Goal: Task Accomplishment & Management: Use online tool/utility

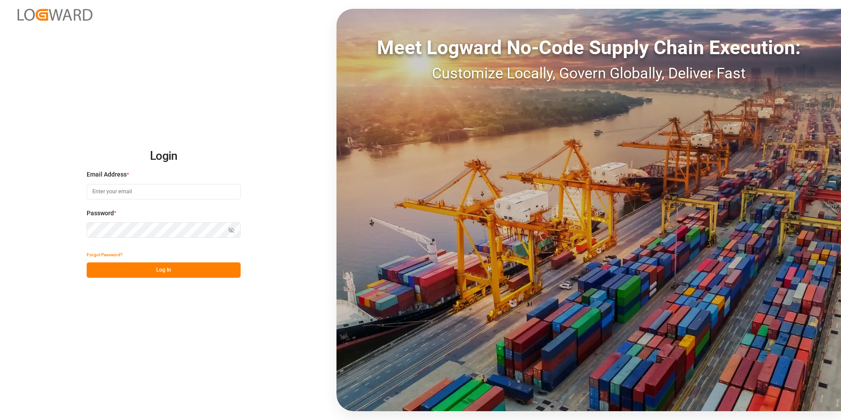
type input "[PERSON_NAME][EMAIL_ADDRESS][PERSON_NAME][DOMAIN_NAME]"
click at [155, 269] on button "Log In" at bounding box center [164, 269] width 154 height 15
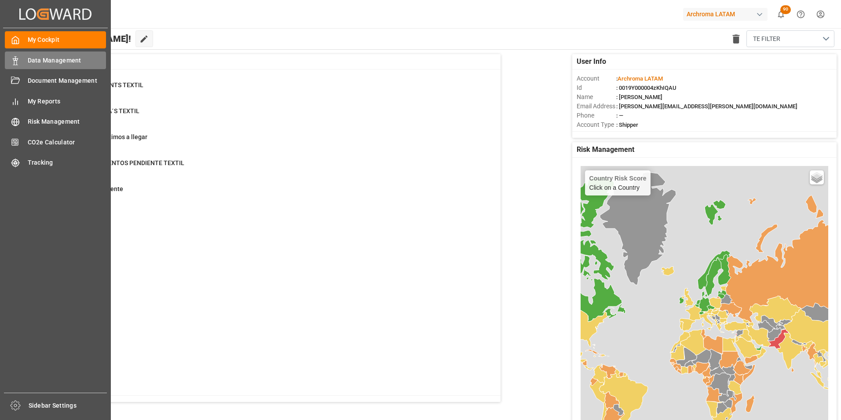
click at [22, 64] on div "Data Management Data Management" at bounding box center [55, 59] width 101 height 17
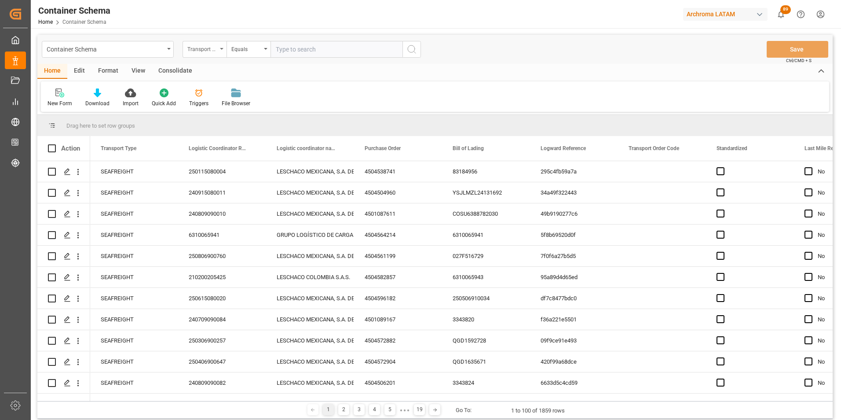
click at [215, 51] on div "Transport Type" at bounding box center [202, 48] width 30 height 10
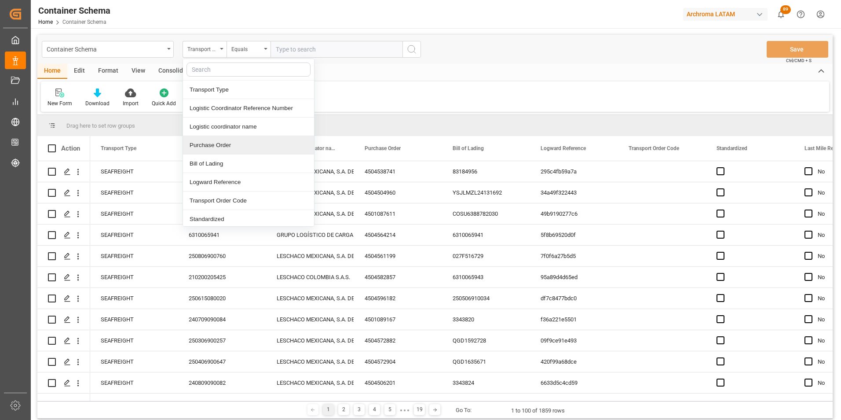
click at [216, 142] on div "Purchase Order" at bounding box center [248, 145] width 131 height 18
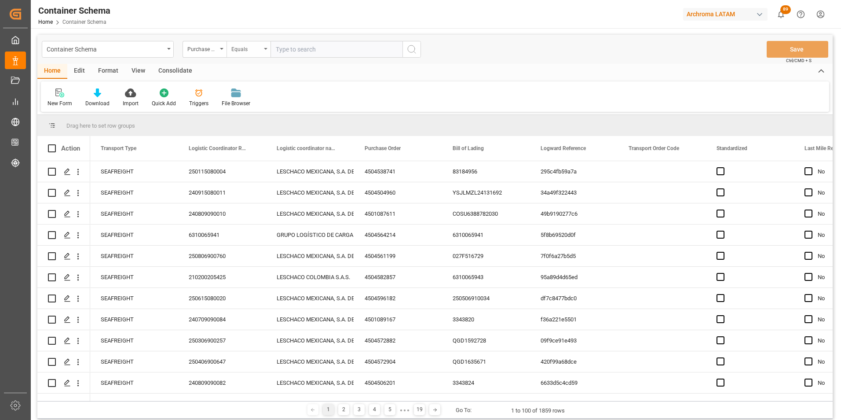
click at [239, 56] on div "Equals" at bounding box center [249, 49] width 44 height 17
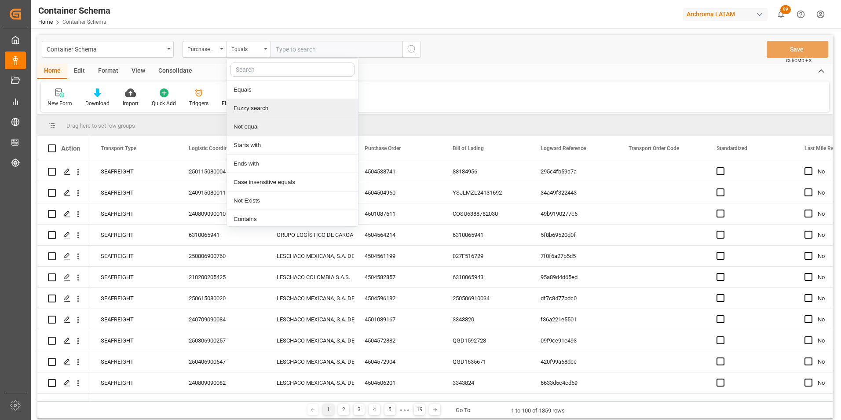
click at [256, 102] on div "Fuzzy search" at bounding box center [292, 108] width 131 height 18
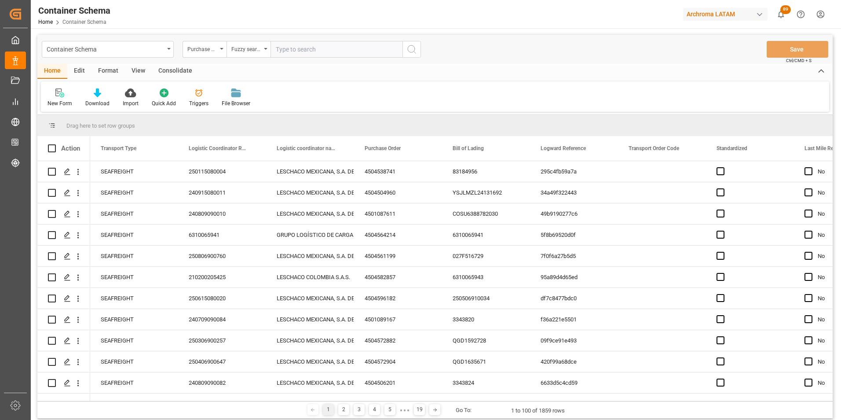
click at [302, 51] on input "text" at bounding box center [336, 49] width 132 height 17
paste input "HAMU4512437"
click at [284, 47] on input "HAMU4512437" at bounding box center [336, 49] width 132 height 17
paste input "4504641919"
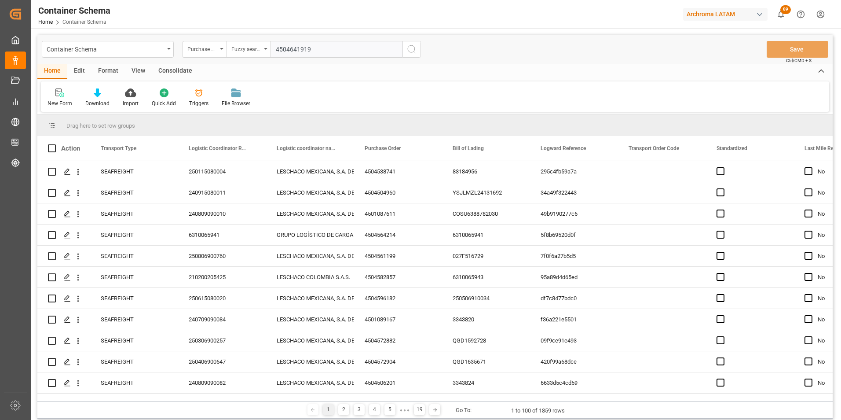
type input "4504641919"
click at [413, 54] on icon "search button" at bounding box center [411, 49] width 11 height 11
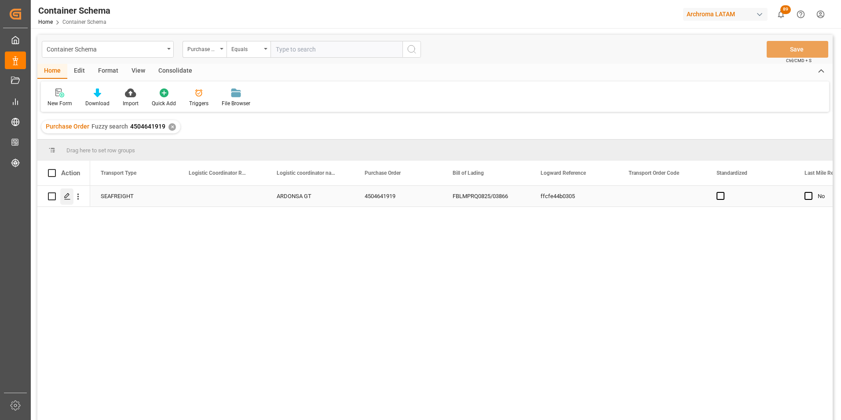
click at [70, 196] on div "Press SPACE to select this row." at bounding box center [66, 196] width 13 height 16
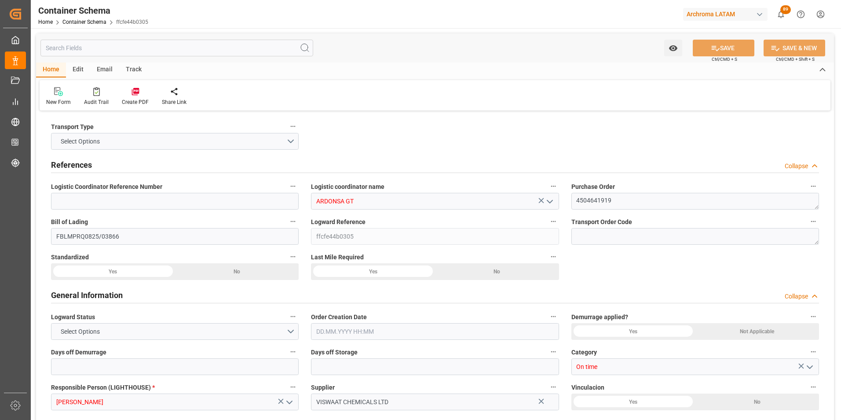
type input "0"
type input "1"
type input "5"
type input "4600"
type input "4864"
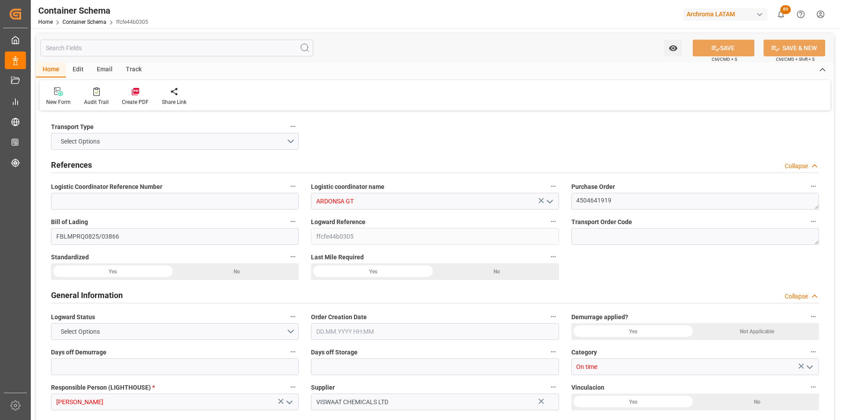
type input "Hapag [PERSON_NAME]"
type input "Hapag [PERSON_NAME] Aktiengesellschaft"
type input "INNSA"
type input "GTPRQ"
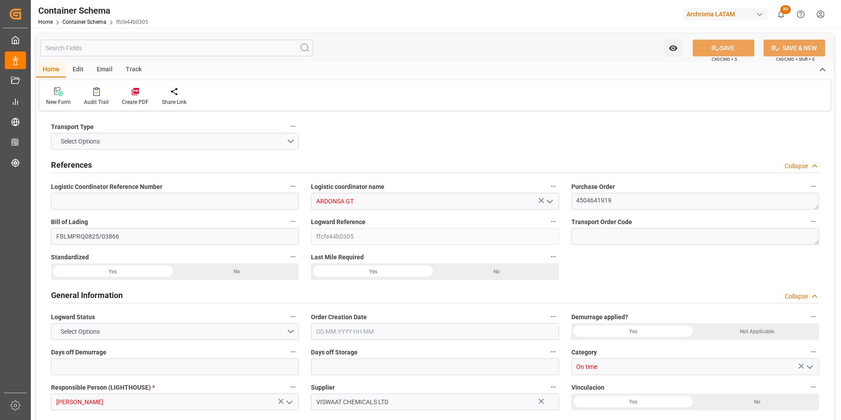
type input "9294850"
type input "[DATE] 07:30"
type input "[DATE]"
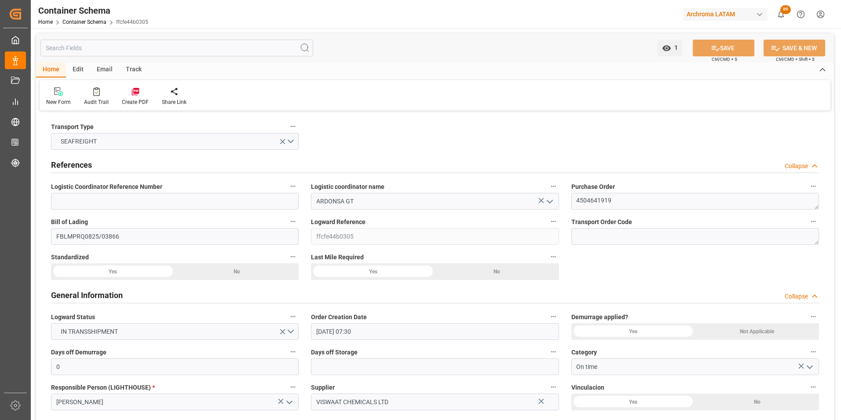
type input "[DATE]"
type input "[DATE] 00:00"
type input "[DATE] 01:00"
type input "[DATE] 00:00"
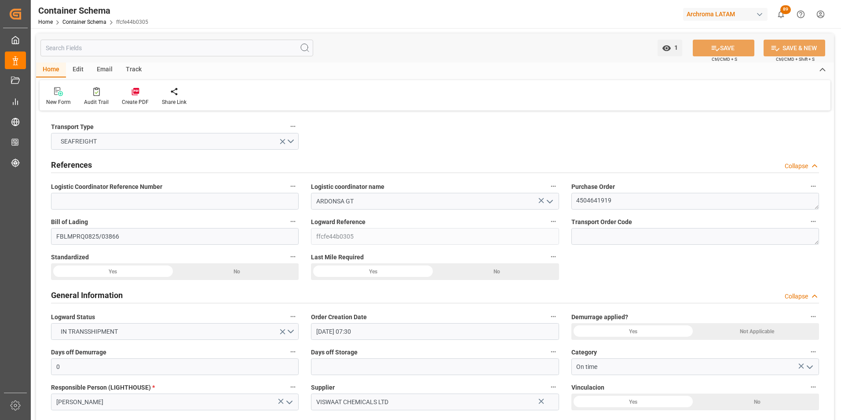
type input "[DATE] 00:00"
type input "[DATE] 04:00"
type input "[DATE] 00:00"
type input "[DATE] 04:00"
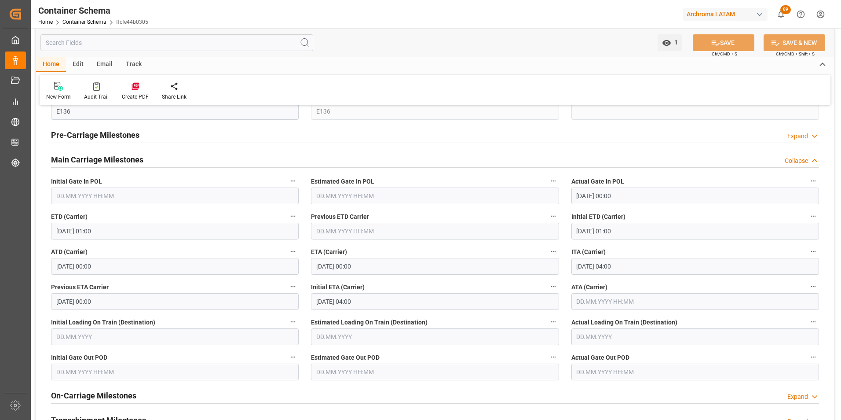
scroll to position [1056, 0]
click at [110, 67] on div "Email" at bounding box center [104, 64] width 29 height 15
click at [53, 95] on div "Send Email" at bounding box center [59, 97] width 27 height 8
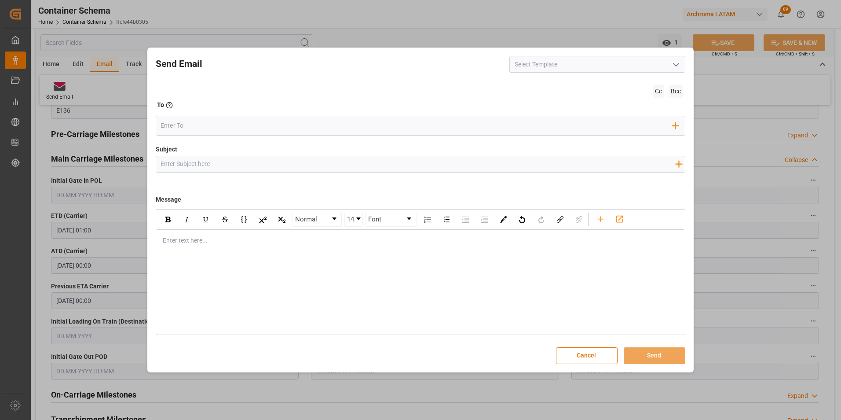
click at [672, 72] on input at bounding box center [597, 64] width 176 height 17
click at [674, 66] on icon "open menu" at bounding box center [676, 64] width 11 height 11
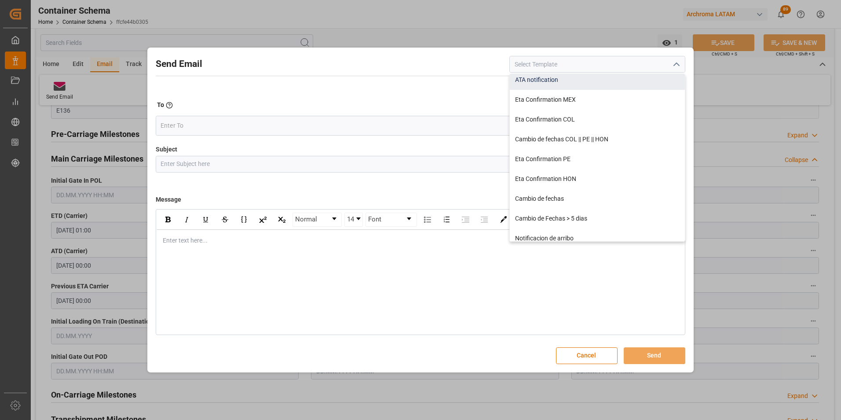
scroll to position [176, 0]
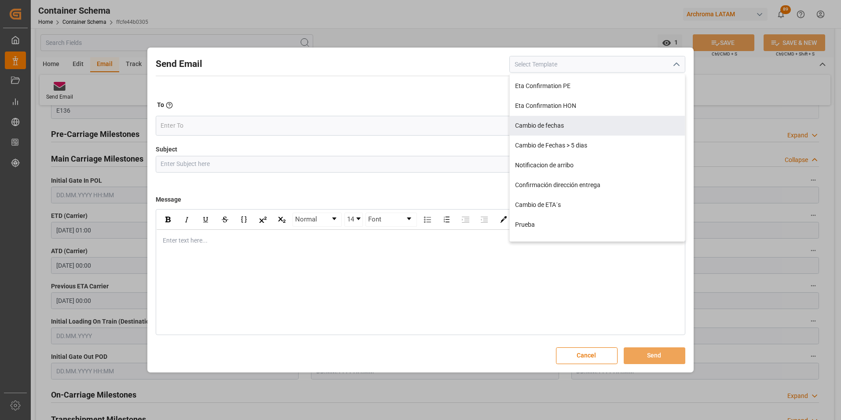
click at [553, 121] on div "Cambio de fechas" at bounding box center [597, 126] width 175 height 20
type input "Cambio de fechas"
type input "{{customsEntry}}|| Cambio de ETA {{estimatedArrivalPod}} | PO {{purchaseOrder}}…"
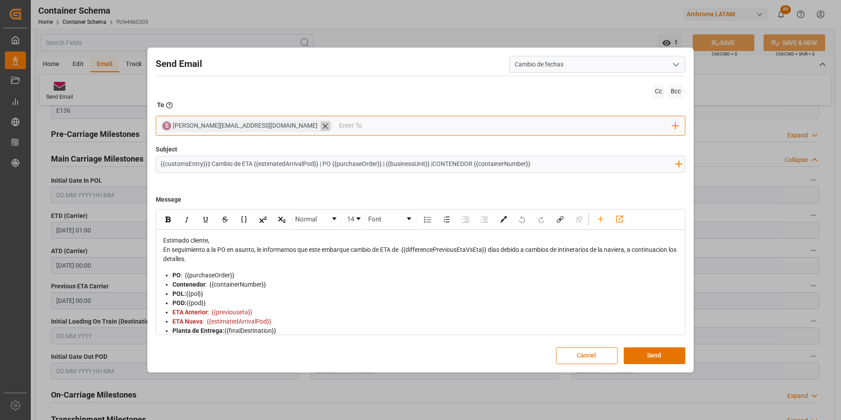
click at [322, 128] on icon at bounding box center [324, 125] width 5 height 5
click at [227, 127] on input "email" at bounding box center [417, 125] width 512 height 13
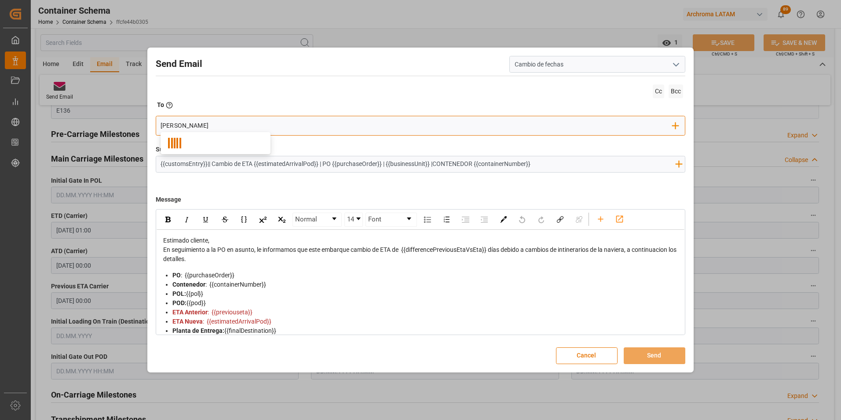
type input "gloria"
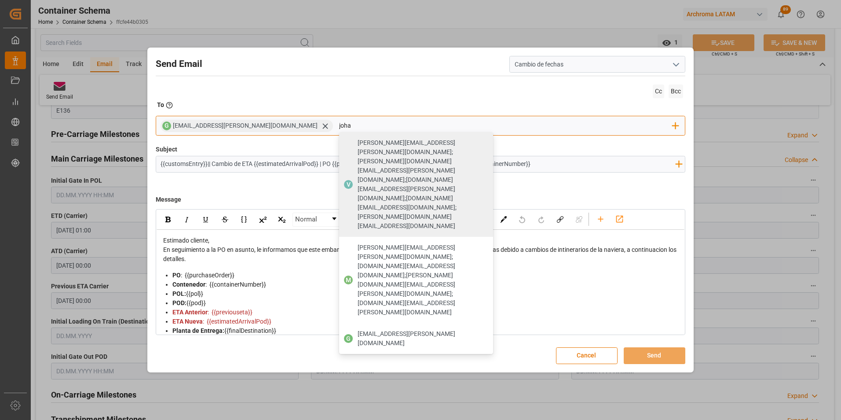
type input "[PERSON_NAME]"
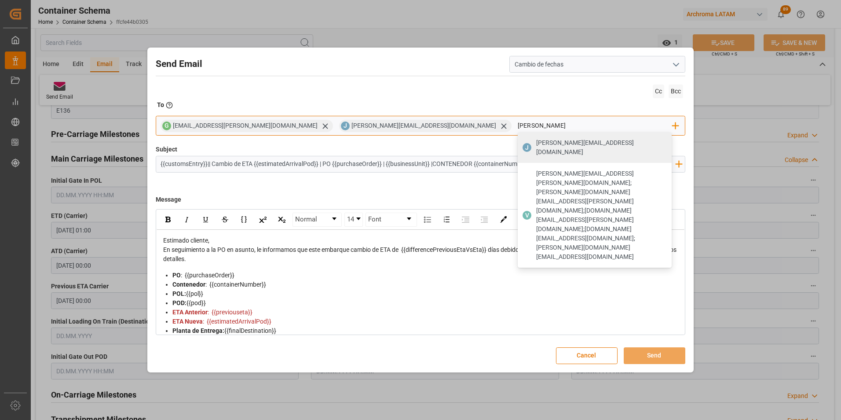
type input "[PERSON_NAME]"
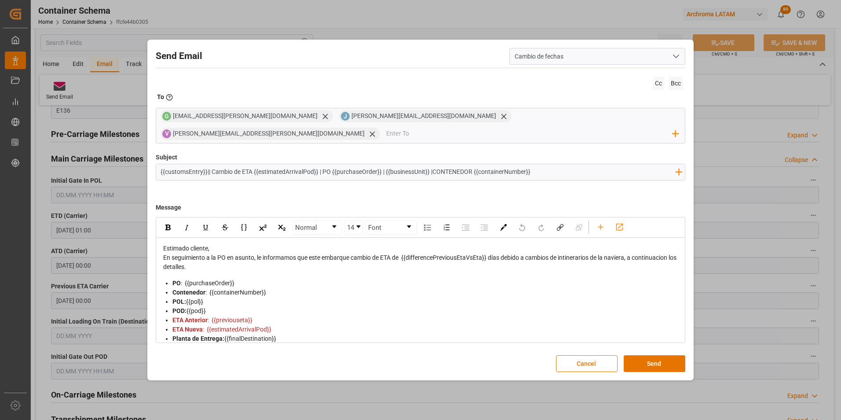
click at [224, 244] on div "Estimado cliente," at bounding box center [420, 248] width 515 height 9
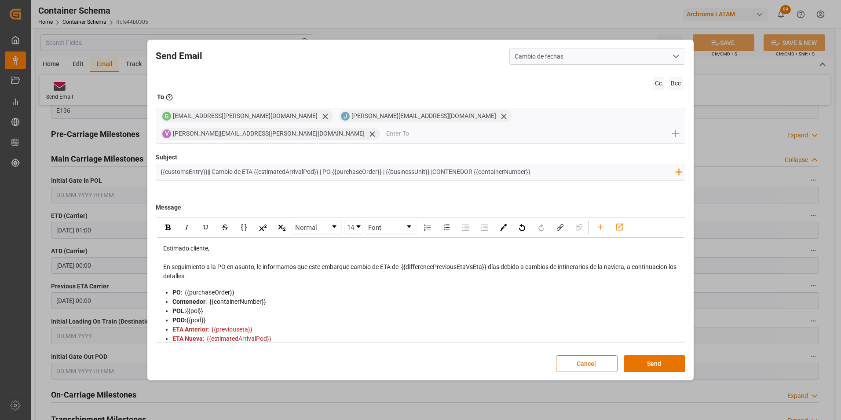
click at [260, 270] on div "En seguimiento a la PO en asunto, le informamos que este embarque cambio de ETA…" at bounding box center [420, 271] width 515 height 18
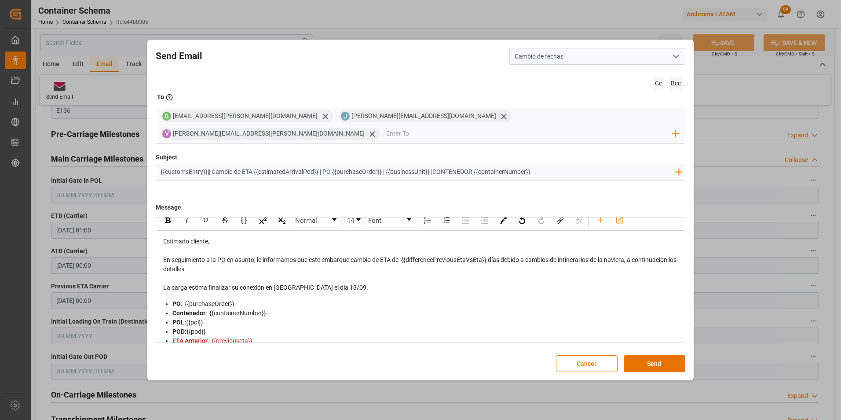
scroll to position [0, 0]
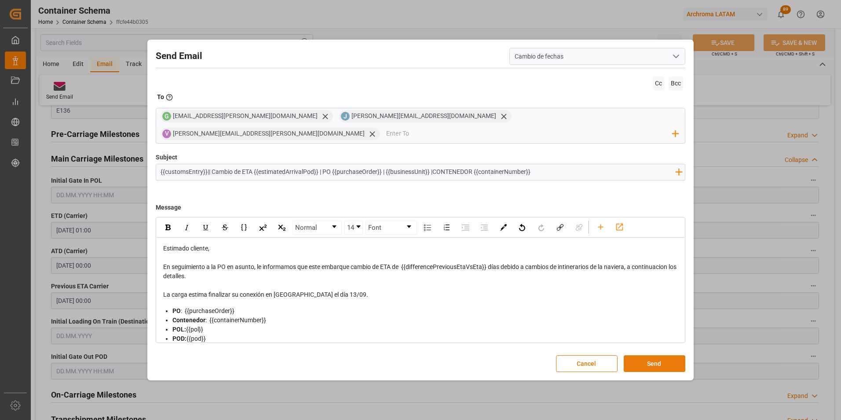
click at [681, 355] on button "Send" at bounding box center [655, 363] width 62 height 17
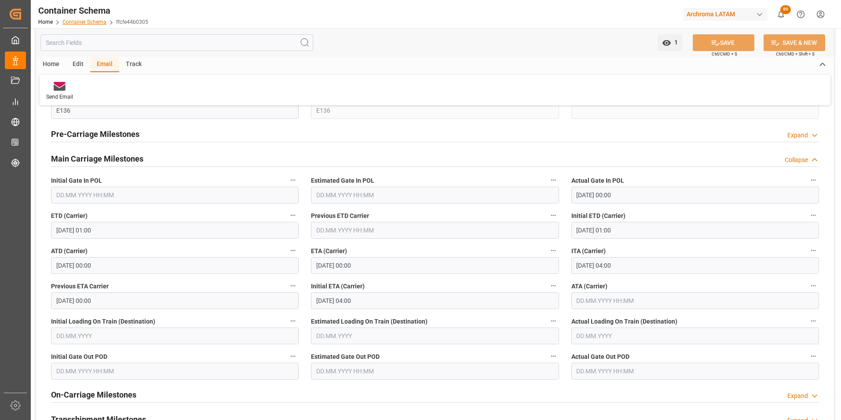
click at [84, 23] on link "Container Schema" at bounding box center [84, 22] width 44 height 6
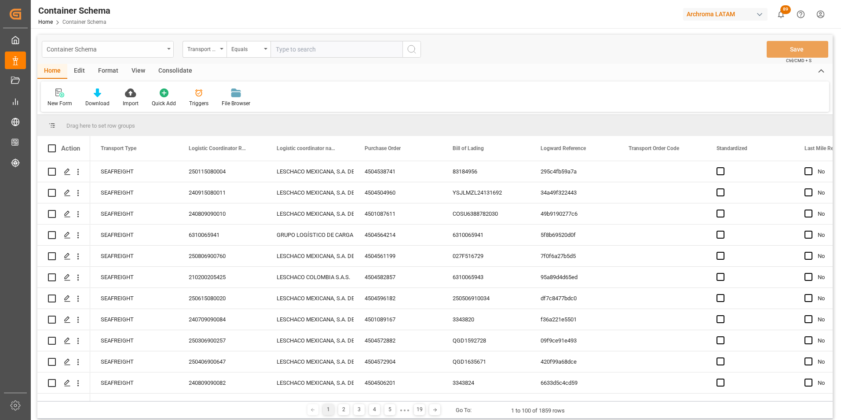
click at [137, 45] on div "Container Schema" at bounding box center [105, 48] width 117 height 11
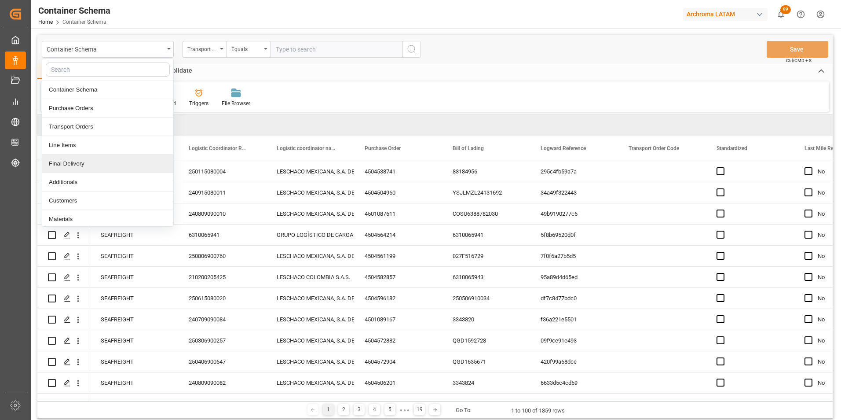
click at [76, 160] on div "Final Delivery" at bounding box center [107, 163] width 131 height 18
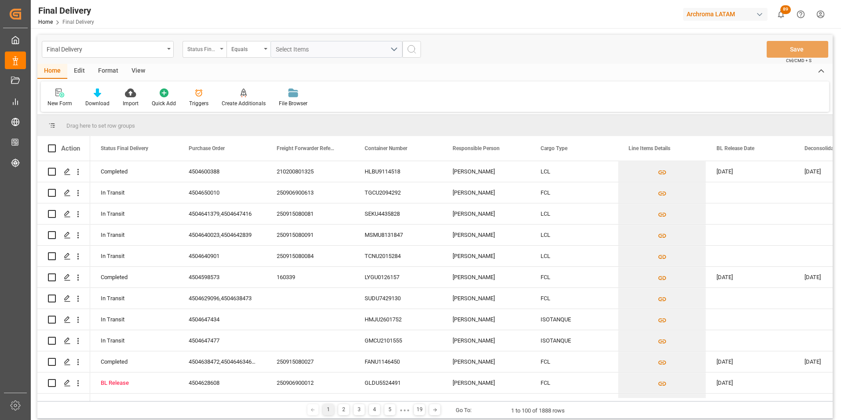
click at [220, 50] on div "Status Final Delivery" at bounding box center [205, 49] width 44 height 17
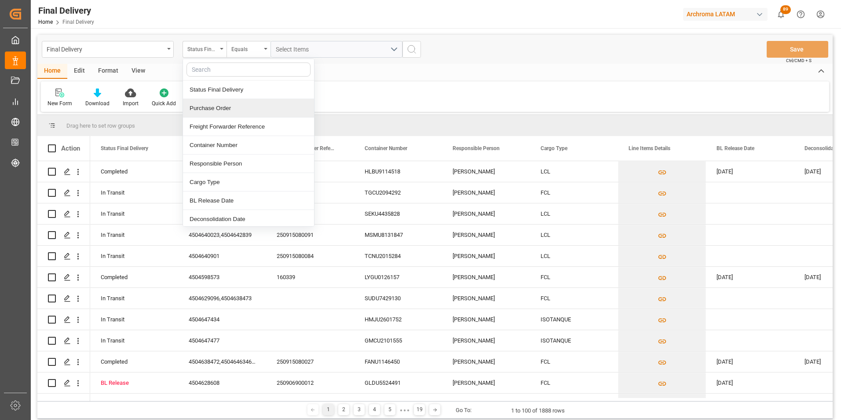
click at [217, 108] on div "Purchase Order" at bounding box center [248, 108] width 131 height 18
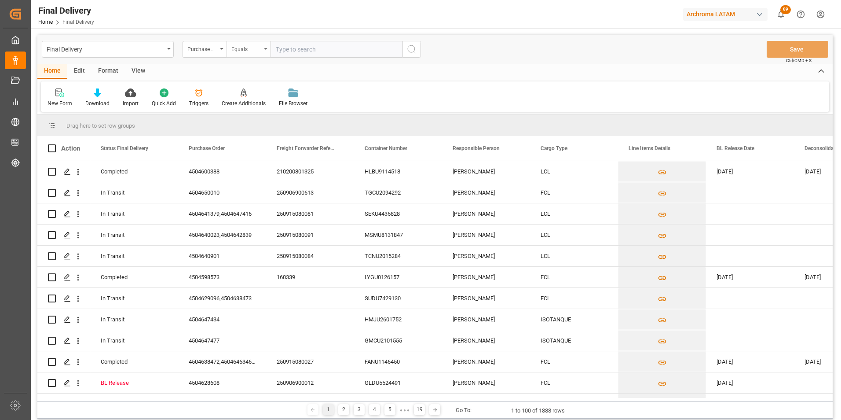
click at [236, 51] on div "Equals" at bounding box center [246, 48] width 30 height 10
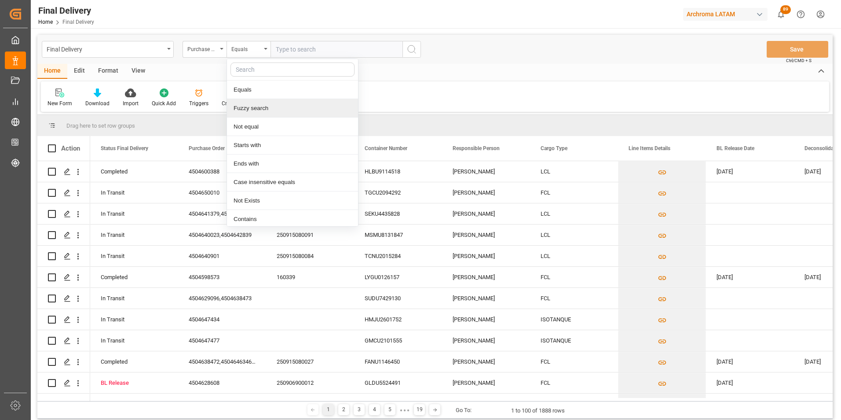
click at [252, 108] on div "Fuzzy search" at bounding box center [292, 108] width 131 height 18
paste input "4504620322"
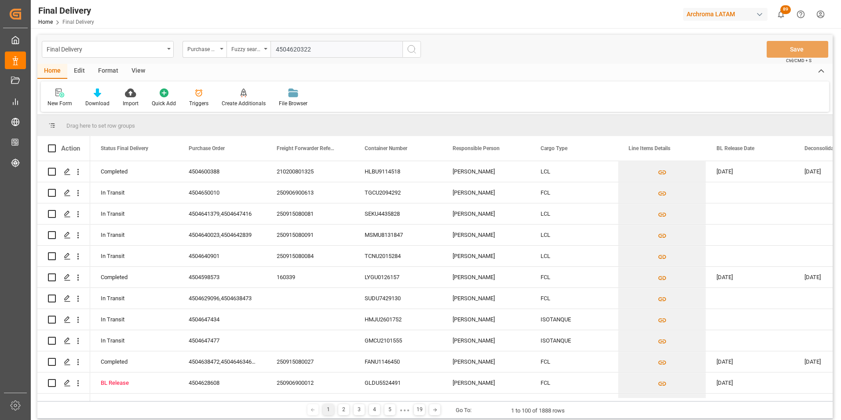
type input "4504620322"
click at [414, 55] on button "search button" at bounding box center [411, 49] width 18 height 17
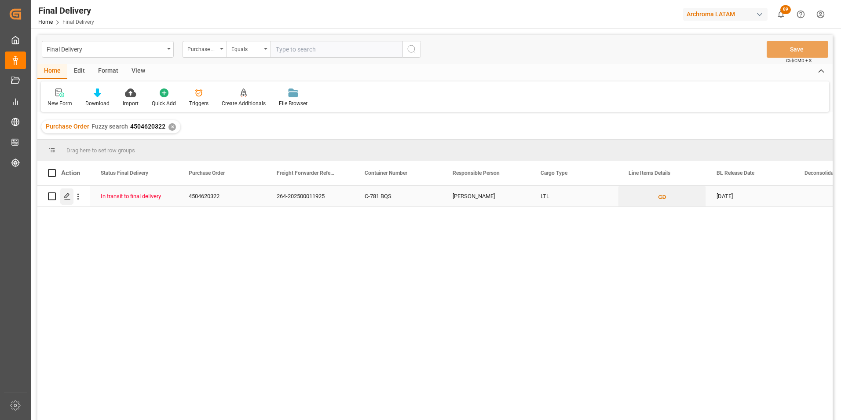
click at [67, 199] on line "Press SPACE to select this row." at bounding box center [67, 199] width 5 height 0
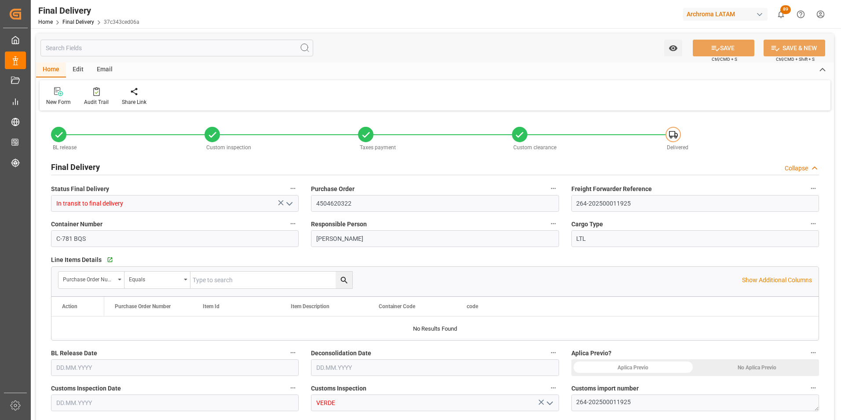
type input "3"
type input "[DATE]"
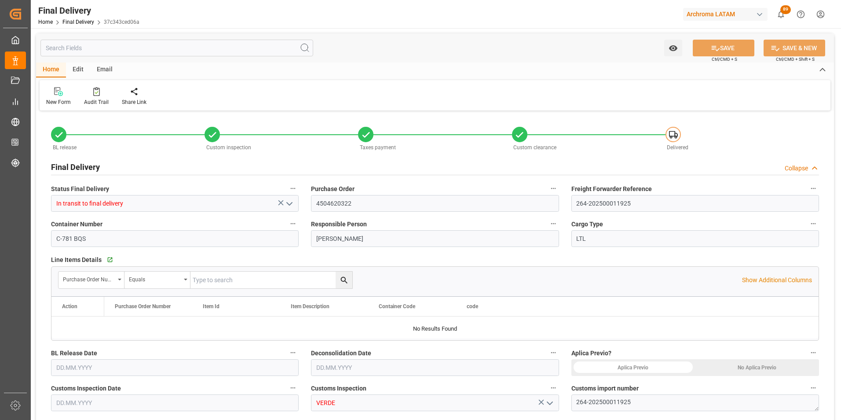
type input "[DATE]"
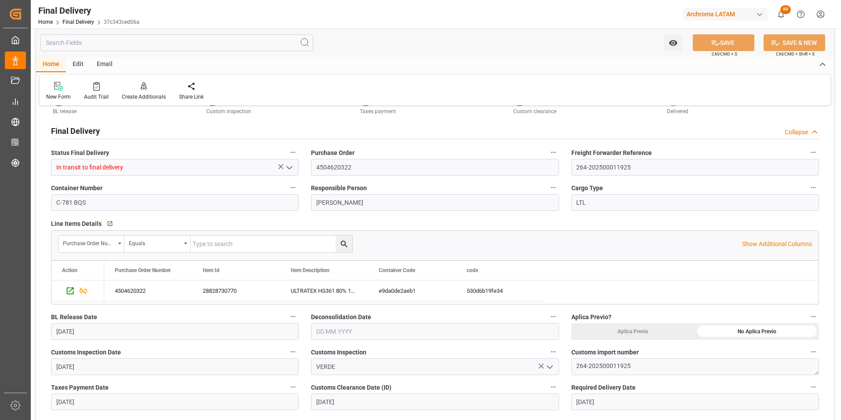
scroll to position [132, 0]
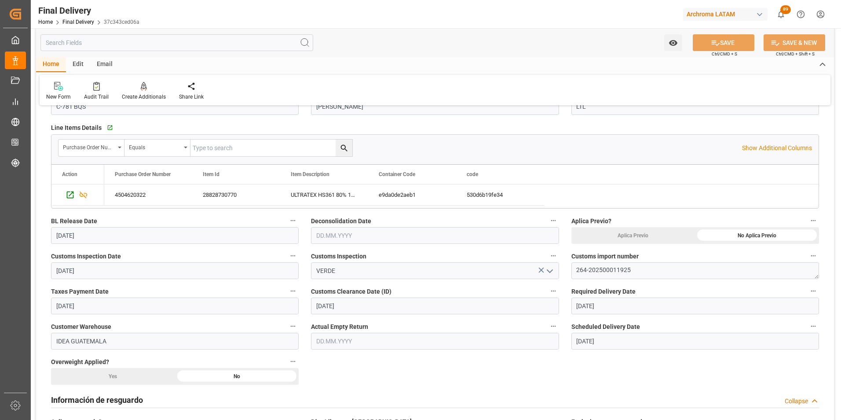
click at [342, 337] on input "text" at bounding box center [435, 341] width 248 height 17
click at [354, 247] on div "3" at bounding box center [356, 245] width 11 height 11
type input "[DATE]"
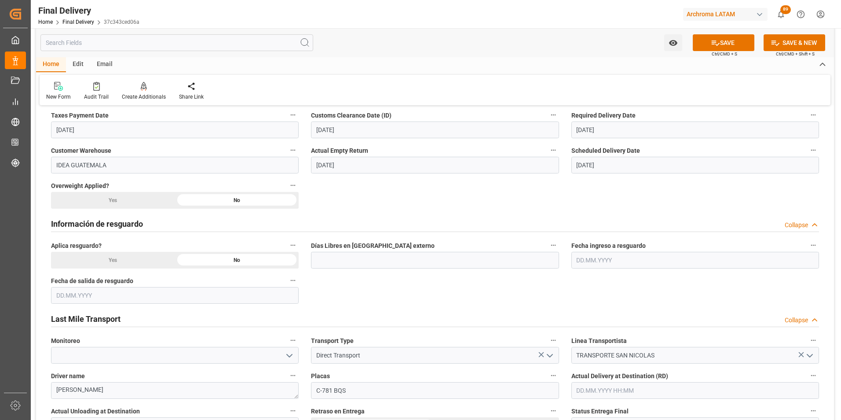
scroll to position [352, 0]
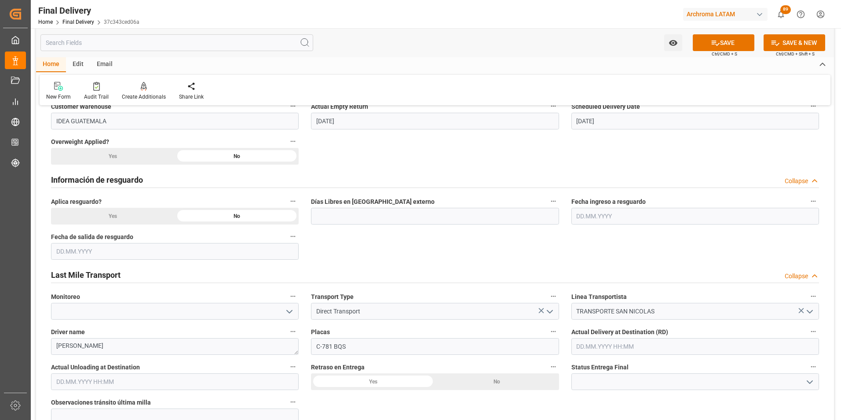
click at [611, 346] on input "text" at bounding box center [695, 346] width 248 height 17
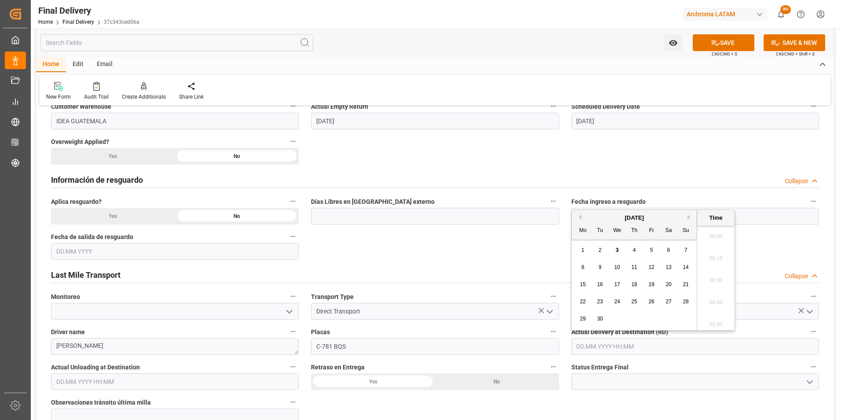
scroll to position [663, 0]
click at [618, 251] on span "3" at bounding box center [617, 250] width 3 height 6
type input "[DATE] 00:00"
click at [134, 379] on input "text" at bounding box center [175, 381] width 248 height 17
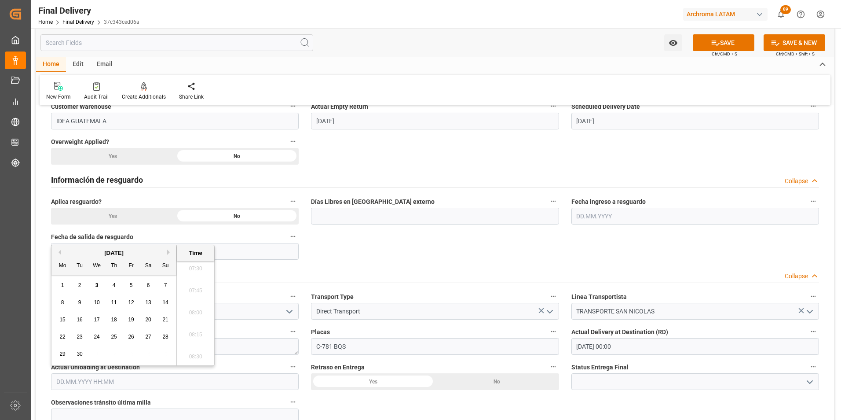
click at [95, 281] on div "3" at bounding box center [96, 285] width 11 height 11
type input "[DATE] 00:00"
click at [695, 24] on div "No" at bounding box center [757, 15] width 124 height 17
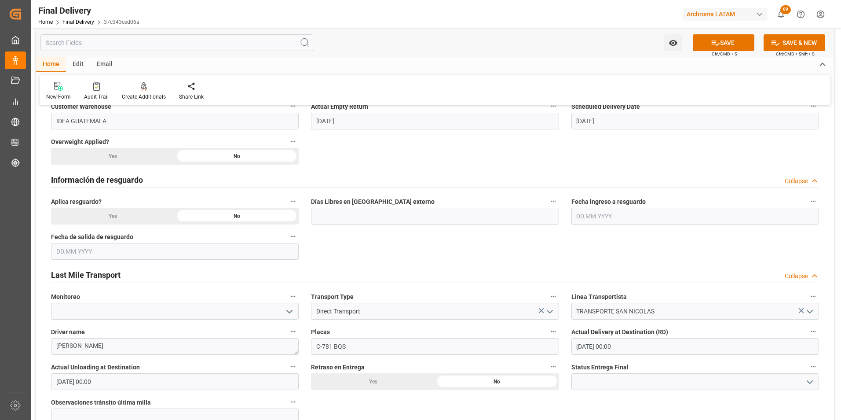
click at [803, 380] on button "open menu" at bounding box center [808, 382] width 13 height 14
click at [749, 397] on div "DETENIDA" at bounding box center [695, 401] width 247 height 20
click at [808, 384] on icon "open menu" at bounding box center [809, 381] width 11 height 11
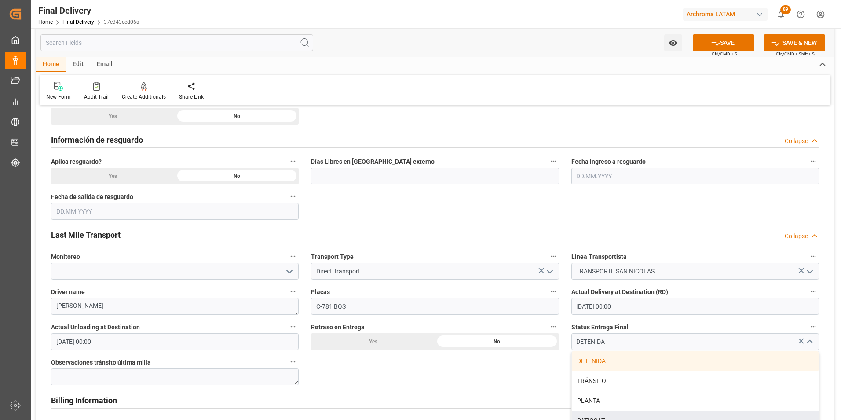
scroll to position [440, 0]
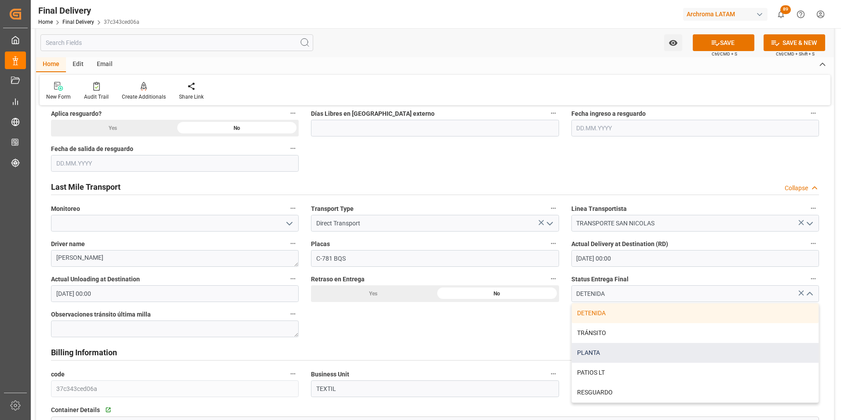
click at [652, 355] on div "PLANTA" at bounding box center [695, 353] width 247 height 20
type input "PLANTA"
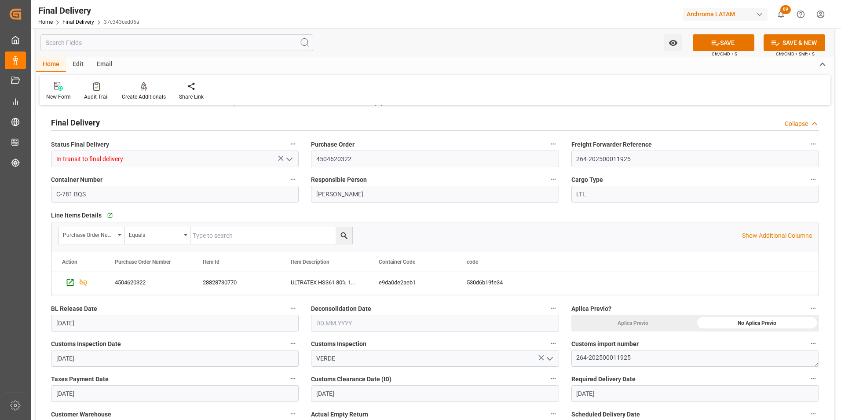
scroll to position [44, 0]
click at [317, 324] on input "text" at bounding box center [435, 323] width 248 height 17
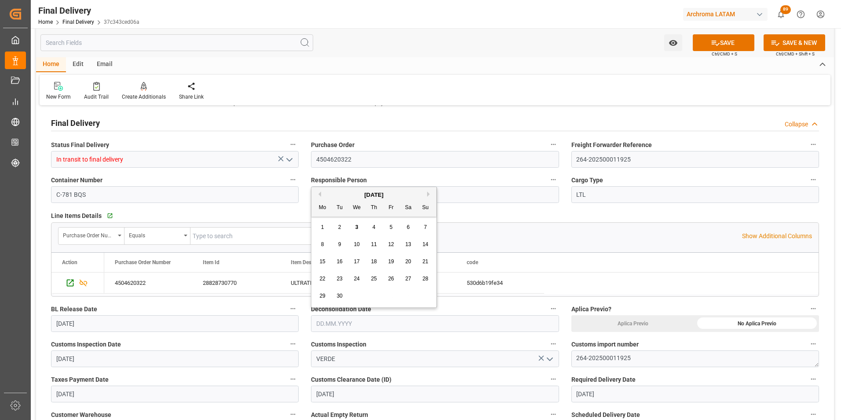
click at [358, 230] on div "3" at bounding box center [356, 227] width 11 height 11
type input "[DATE]"
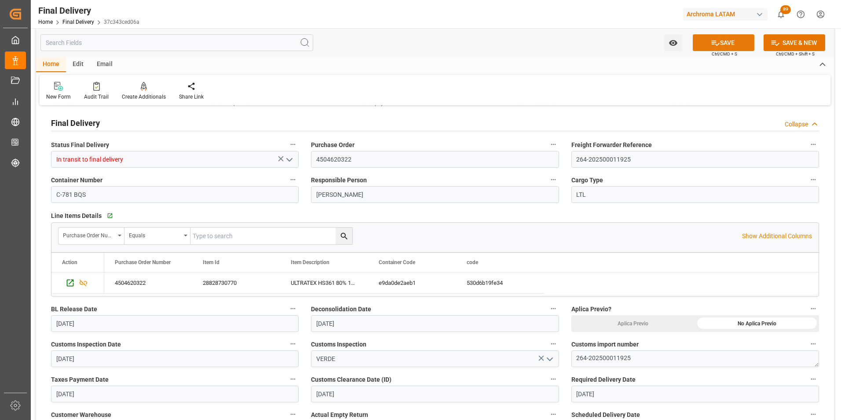
click at [722, 45] on button "SAVE" at bounding box center [724, 42] width 62 height 17
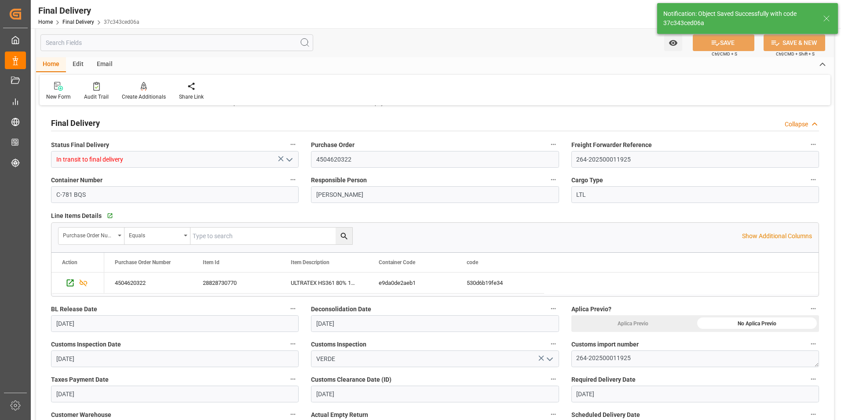
type textarea "1"
type input "Unloaded"
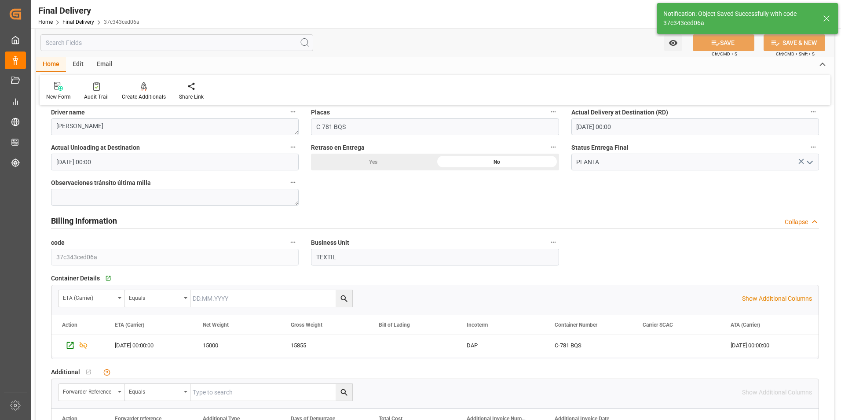
scroll to position [572, 0]
click at [70, 346] on icon "Press SPACE to select this row." at bounding box center [70, 344] width 9 height 9
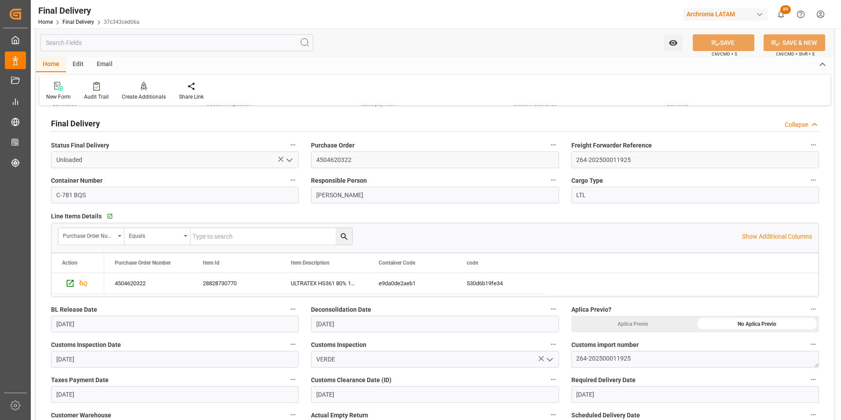
scroll to position [0, 0]
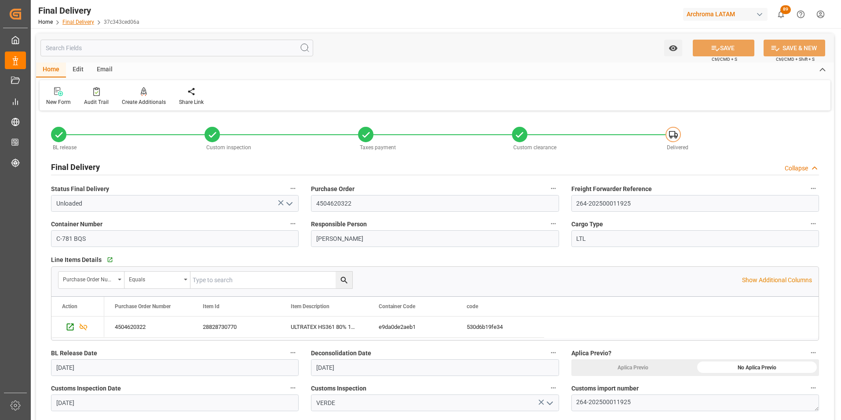
click at [77, 23] on link "Final Delivery" at bounding box center [78, 22] width 32 height 6
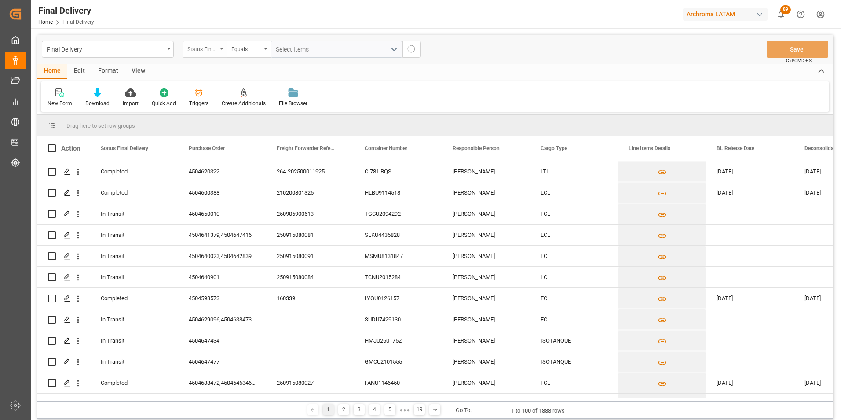
click at [222, 46] on div "Status Final Delivery" at bounding box center [205, 49] width 44 height 17
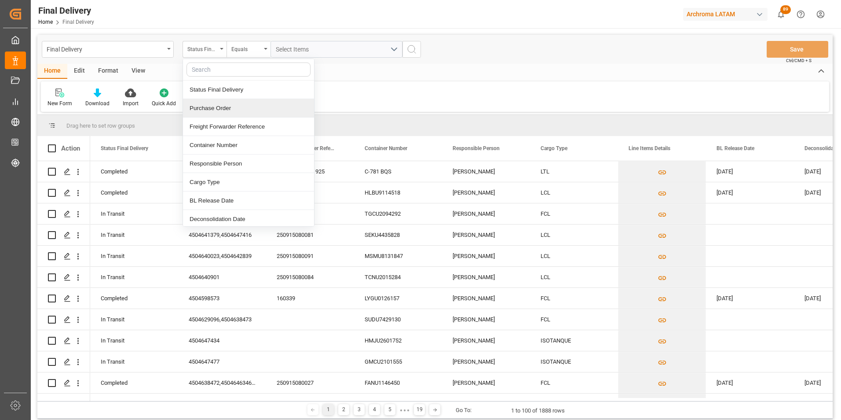
click at [216, 112] on div "Purchase Order" at bounding box center [248, 108] width 131 height 18
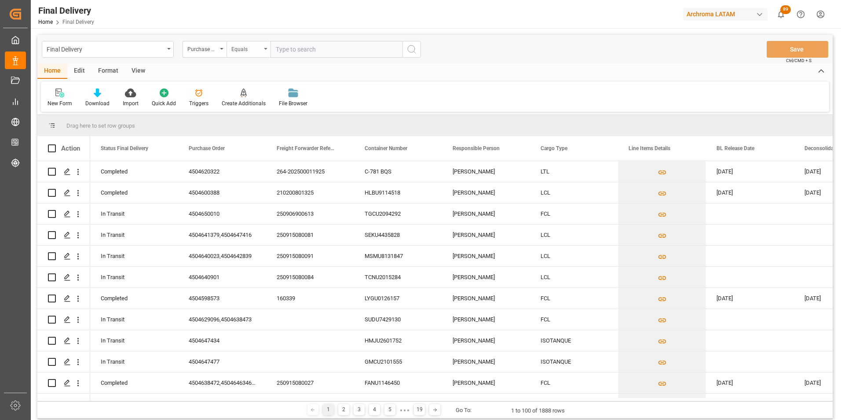
click at [234, 51] on div "Equals" at bounding box center [246, 48] width 30 height 10
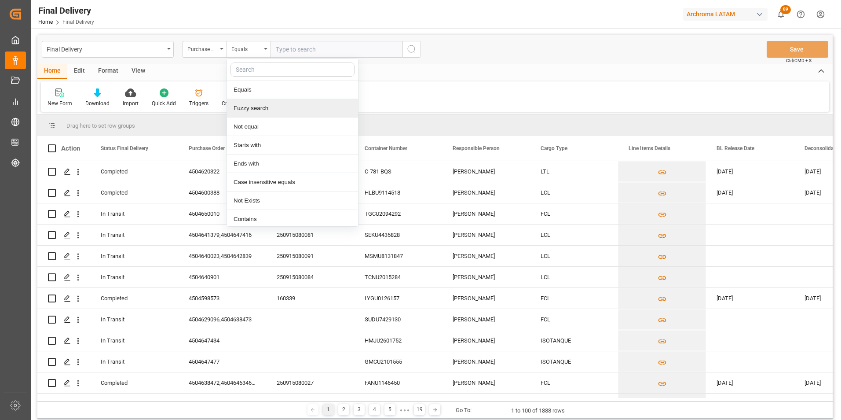
click at [254, 111] on div "Fuzzy search" at bounding box center [292, 108] width 131 height 18
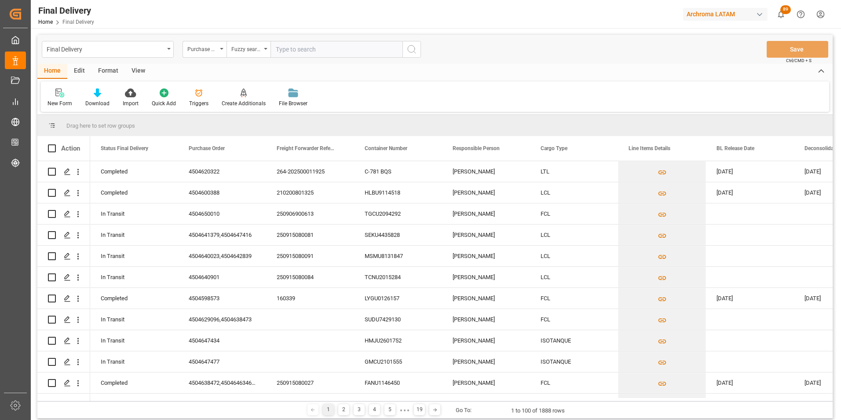
click at [289, 51] on input "text" at bounding box center [336, 49] width 132 height 17
paste input "4504612988"
click at [401, 54] on input "4504612988" at bounding box center [336, 49] width 132 height 17
type input "4504612988"
click at [410, 54] on button "search button" at bounding box center [411, 49] width 18 height 17
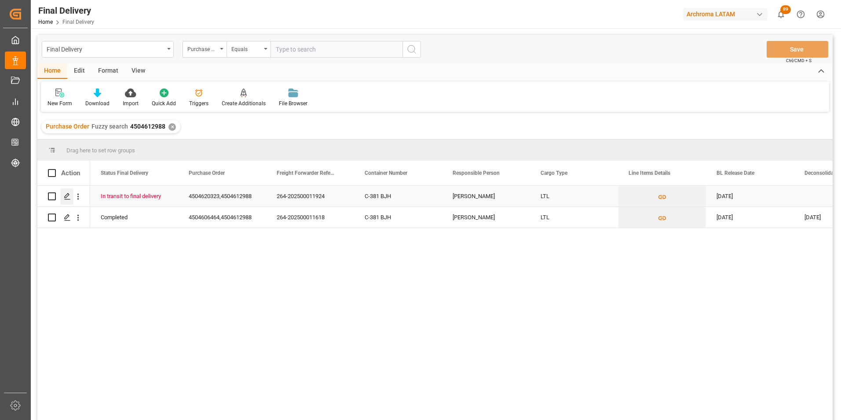
click at [71, 199] on div "Press SPACE to select this row." at bounding box center [66, 196] width 13 height 16
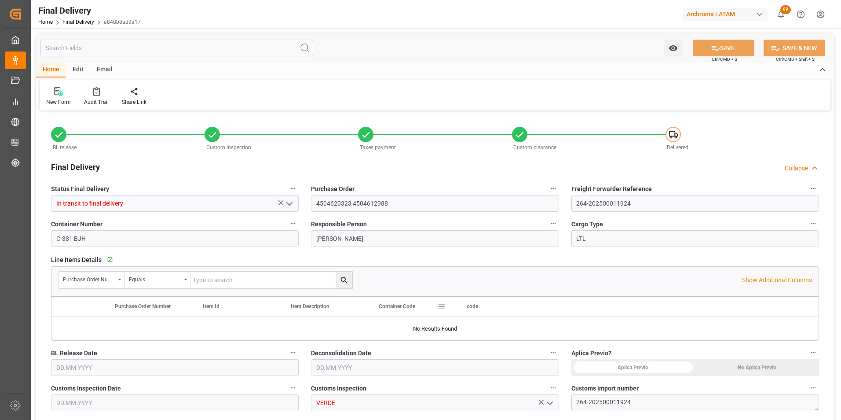
type input "3"
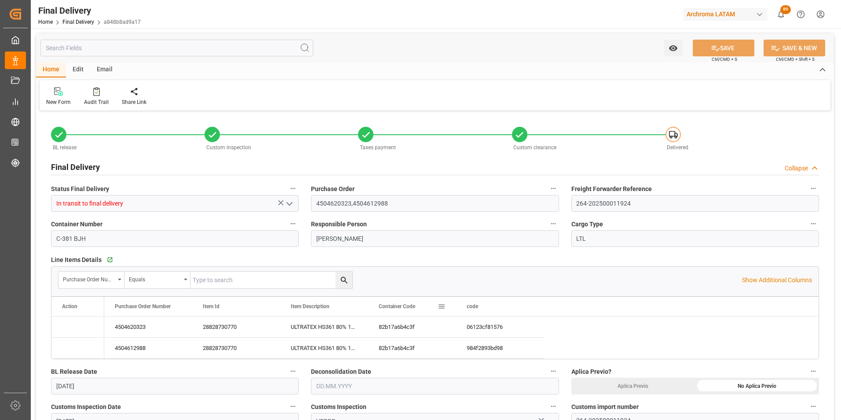
type input "[DATE]"
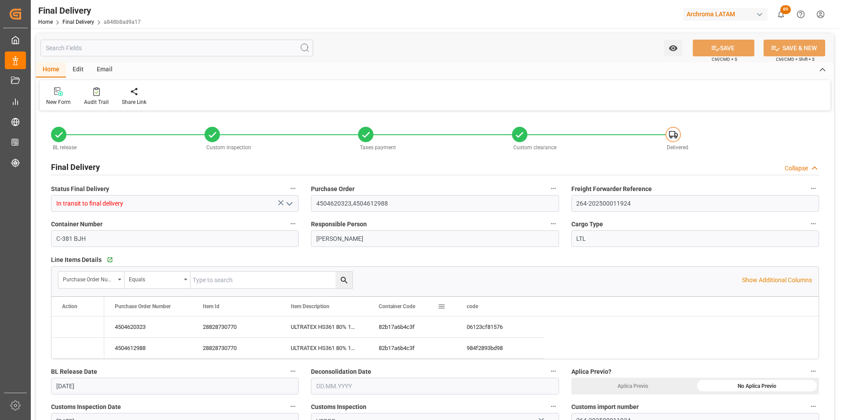
type input "[DATE]"
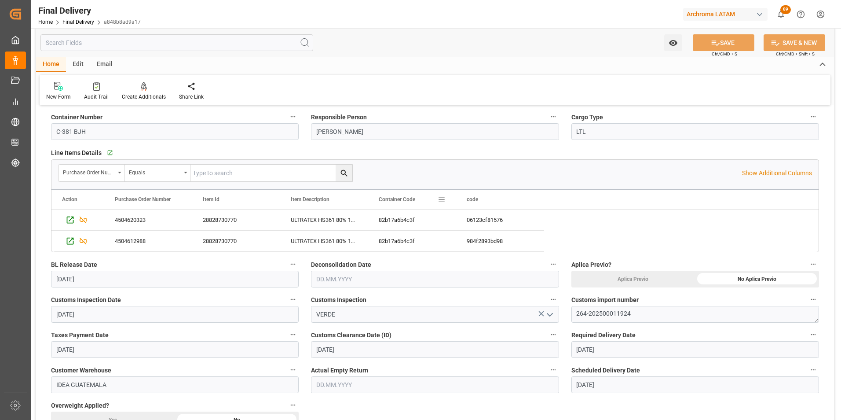
scroll to position [132, 0]
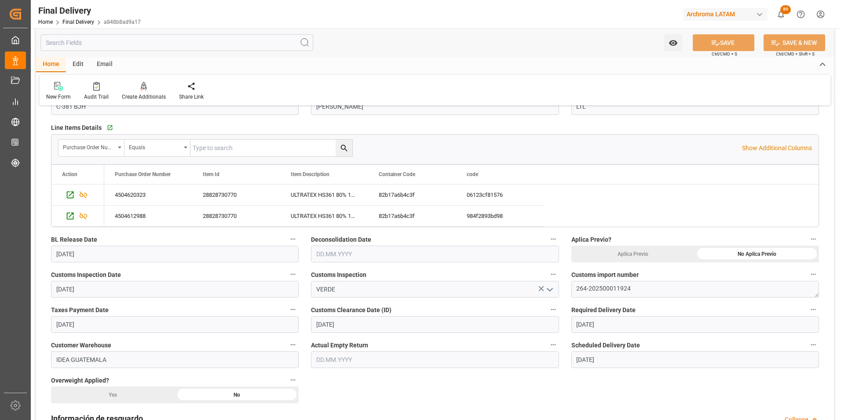
click at [322, 254] on input "text" at bounding box center [435, 253] width 248 height 17
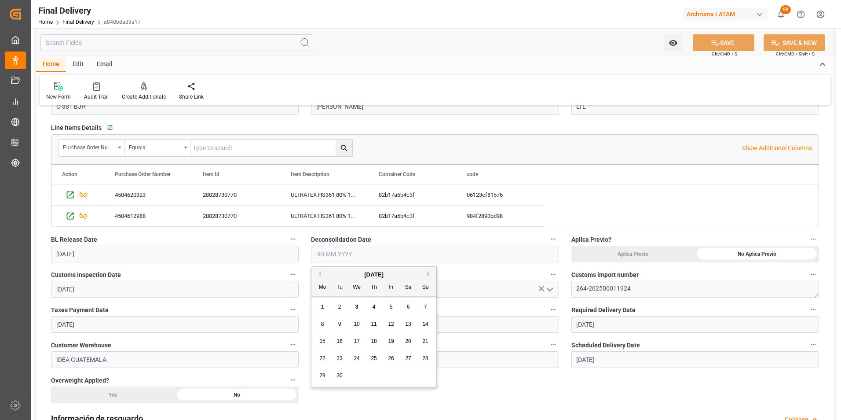
click at [356, 305] on span "3" at bounding box center [356, 306] width 3 height 6
type input "[DATE]"
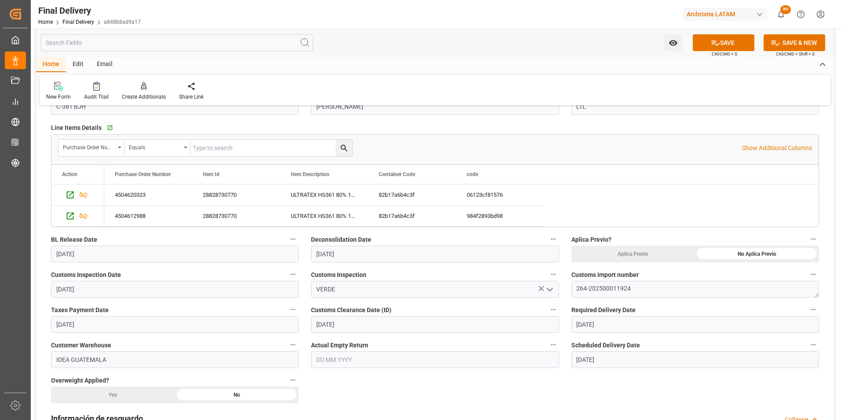
click at [335, 362] on input "text" at bounding box center [435, 359] width 248 height 17
click at [355, 263] on span "3" at bounding box center [356, 263] width 3 height 6
type input "[DATE]"
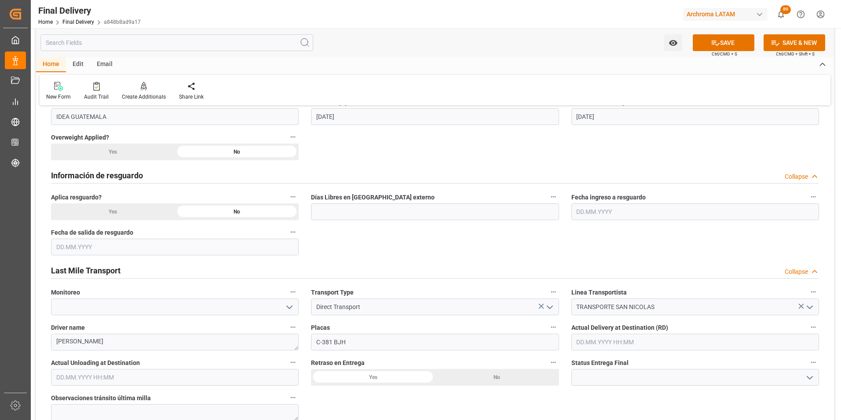
scroll to position [396, 0]
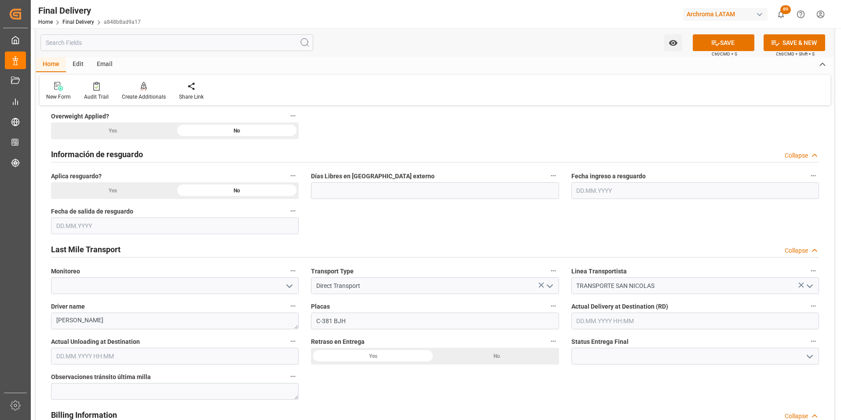
click at [87, 358] on input "text" at bounding box center [175, 355] width 248 height 17
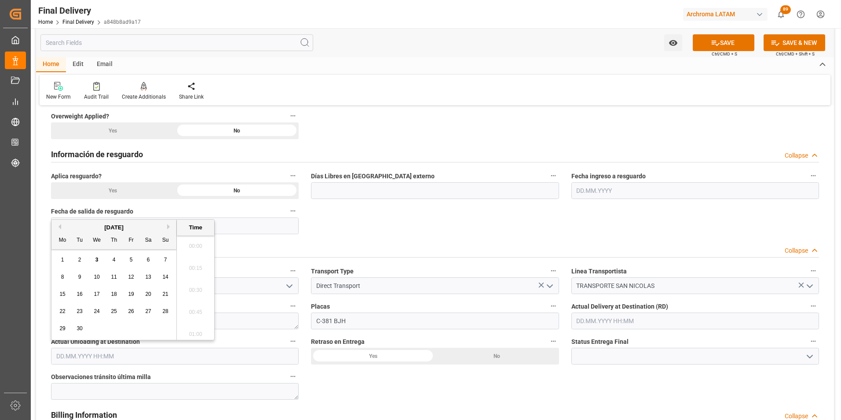
scroll to position [663, 0]
click at [99, 258] on div "3" at bounding box center [96, 260] width 11 height 11
type input "[DATE] 00:00"
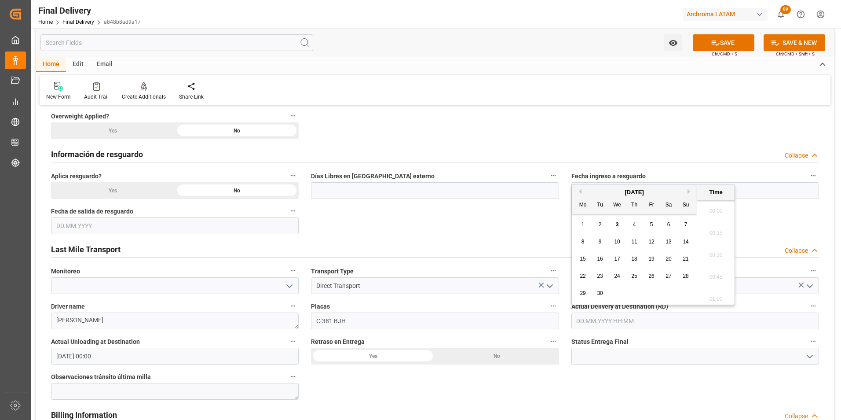
click at [590, 326] on input "text" at bounding box center [695, 320] width 248 height 17
click at [615, 225] on div "3" at bounding box center [617, 224] width 11 height 11
type input "[DATE] 00:00"
click at [813, 351] on icon "open menu" at bounding box center [809, 356] width 11 height 11
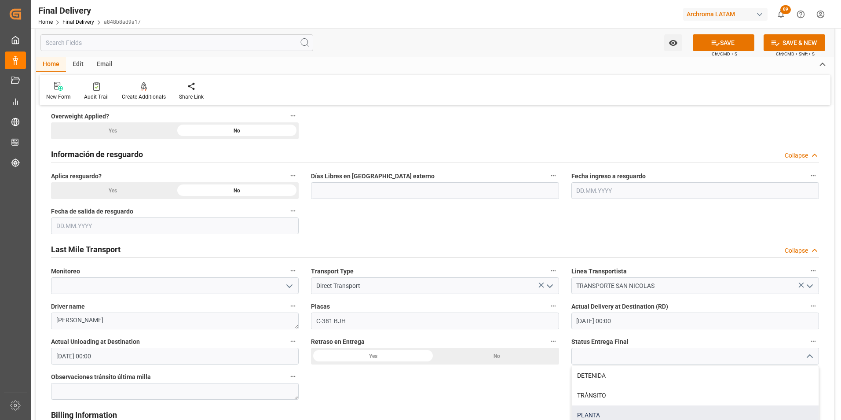
click at [702, 409] on div "PLANTA" at bounding box center [695, 415] width 247 height 20
type input "PLANTA"
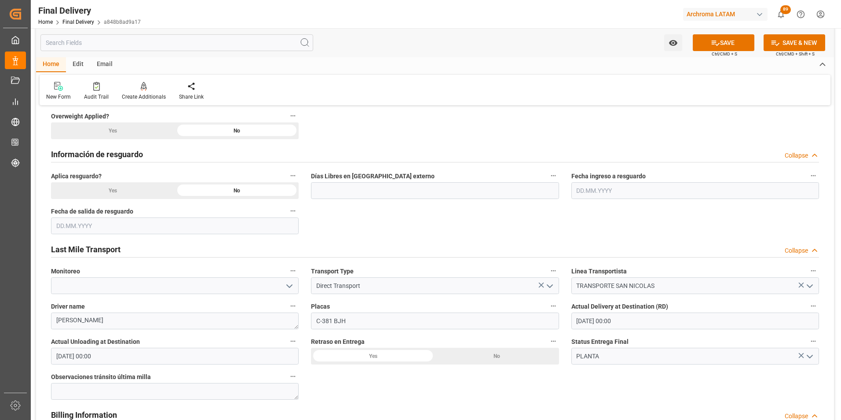
drag, startPoint x: 712, startPoint y: 43, endPoint x: 718, endPoint y: 60, distance: 18.1
click at [712, 43] on icon at bounding box center [715, 42] width 9 height 9
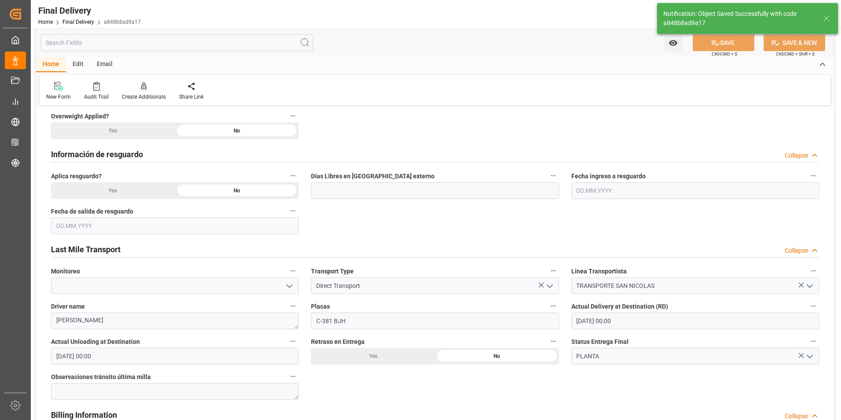
type textarea "1"
type input "Unloaded"
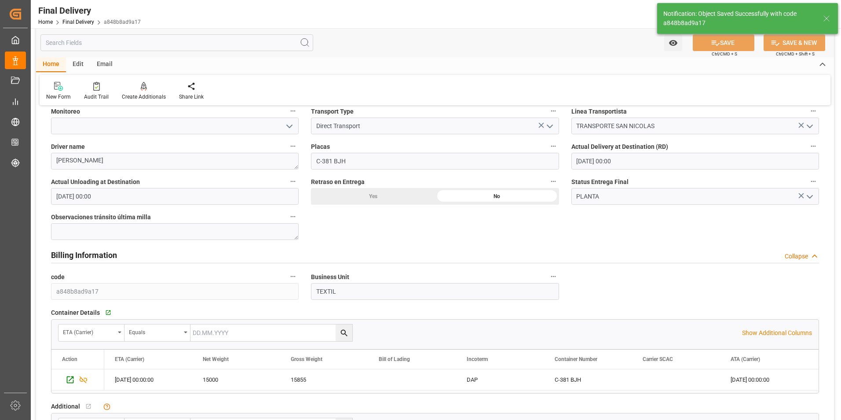
scroll to position [572, 0]
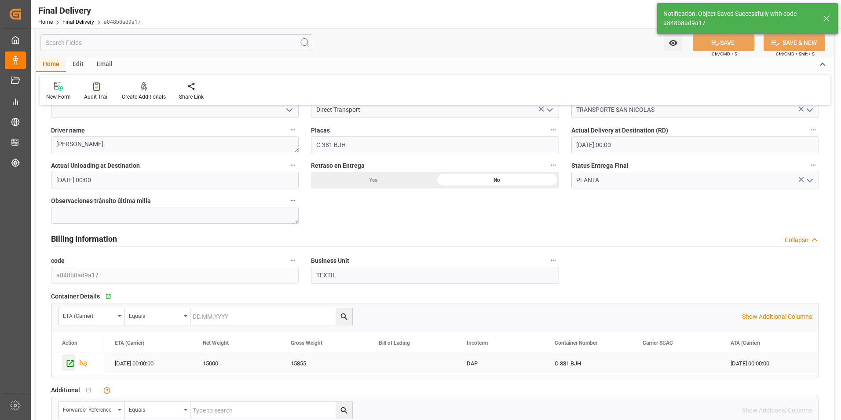
click at [69, 361] on icon "Press SPACE to select this row." at bounding box center [70, 362] width 9 height 9
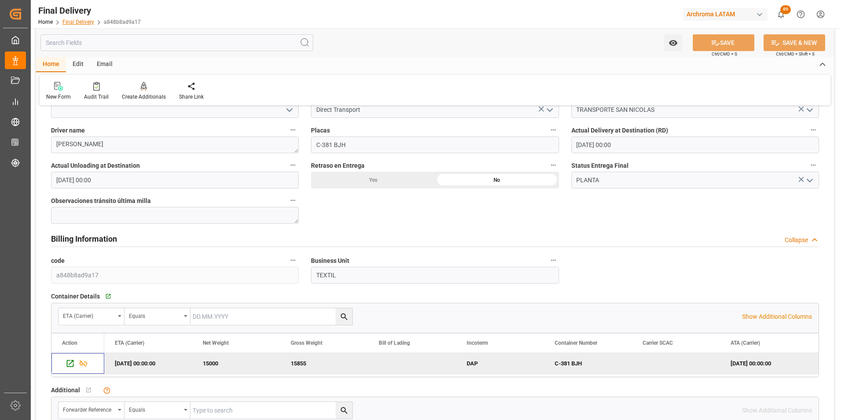
click at [70, 22] on link "Final Delivery" at bounding box center [78, 22] width 32 height 6
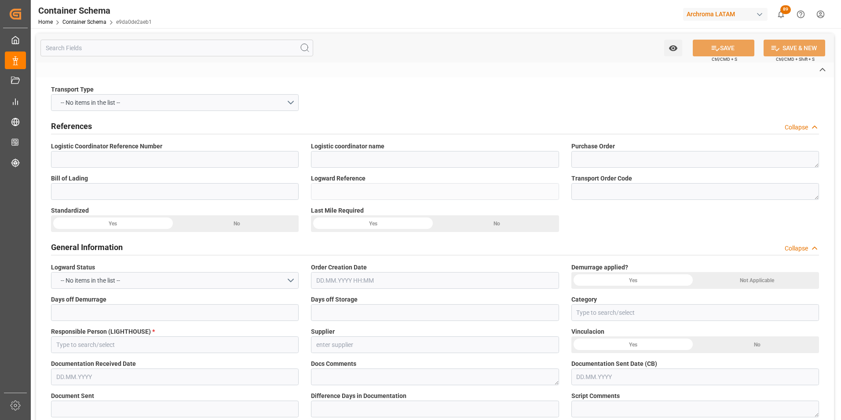
type input "264-202500011925"
type input "ARDONSA GT"
type textarea "4504620322"
type input "e9da0de2aeb1"
type input "On time"
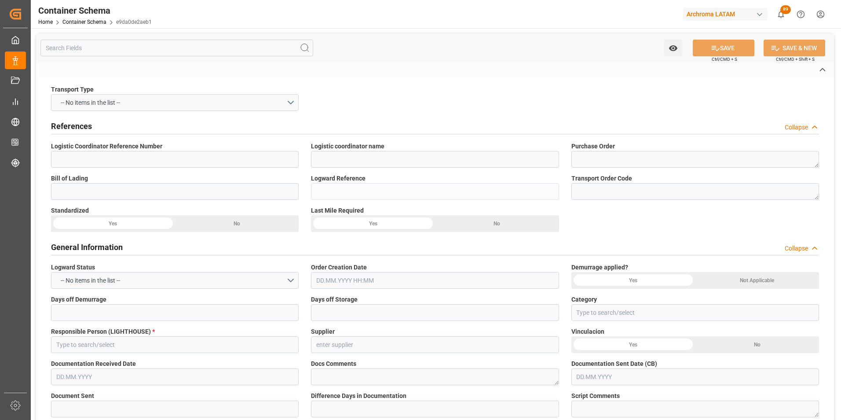
type input "[PERSON_NAME]"
type input "4006 ARCHROMA INTERNATIONAL DE MEXI"
type input "Document Sent"
type input "264-202500011925"
type input "TEXTIL"
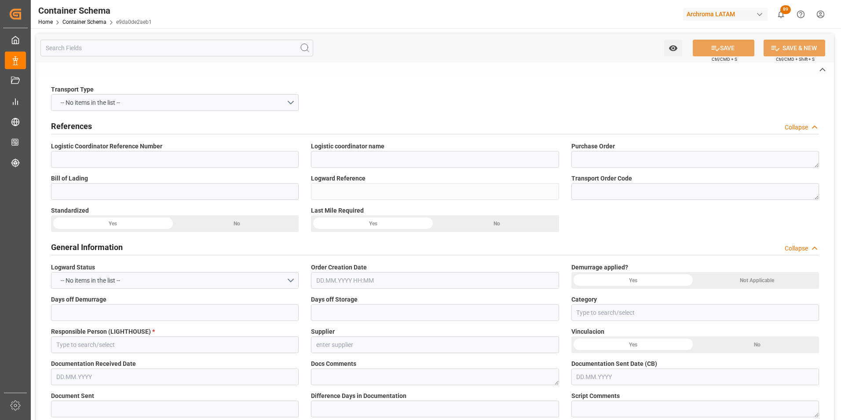
type textarea "PALLET"
type input "15 PALLET"
type input "IDEA GUATEMALA"
type textarea "KM. 30.5, Ruta a Palin, Lote 17A. Parque Industrial del Sur, GUATEMALA, AMATITL…"
type input "BOL"
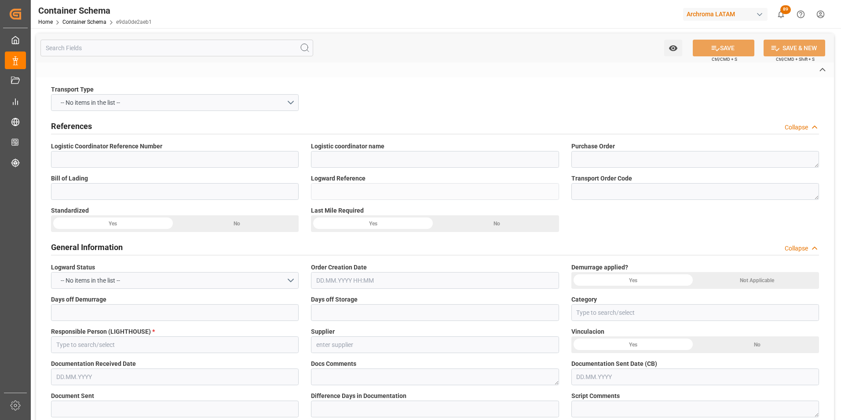
type input "DAP"
type input "Truck"
type input "LTL"
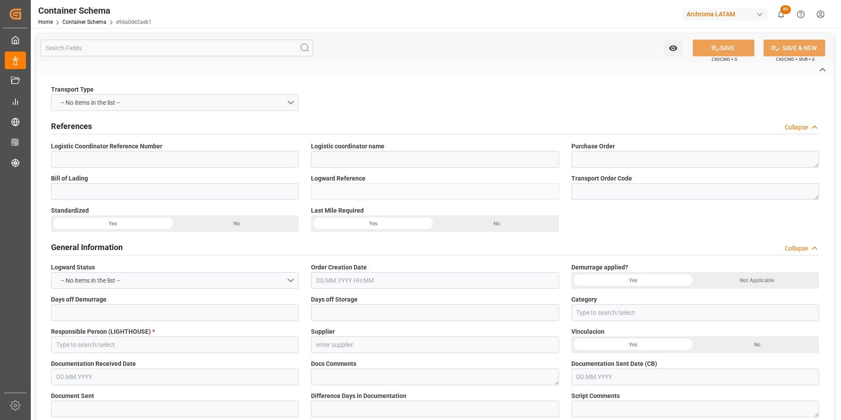
type input "C-781 BQS"
type input "Ciudad Hidalgo"
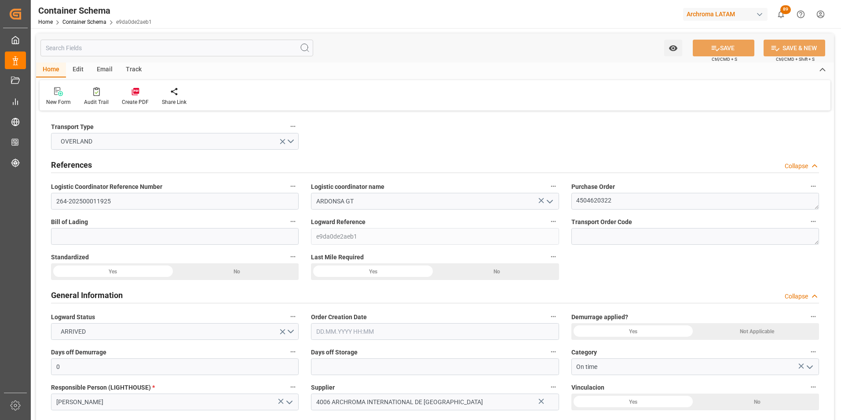
type input "0"
type input "1"
type input "15"
type input "15000"
type input "15855"
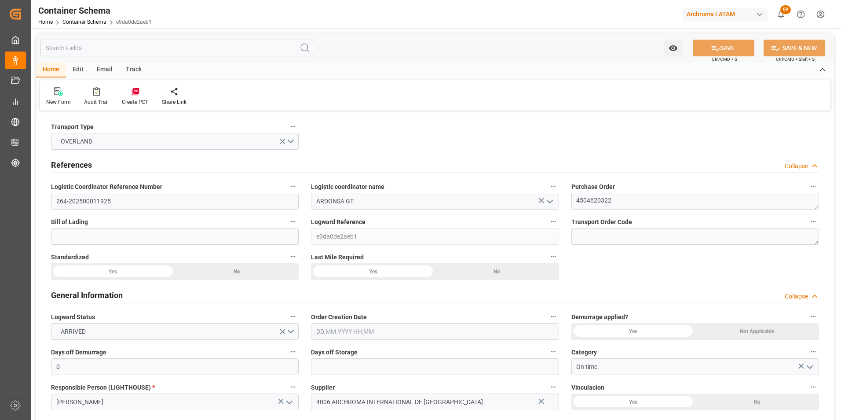
type input "MXZMF"
type input "27.08.2025 16:30"
type input "[DATE]"
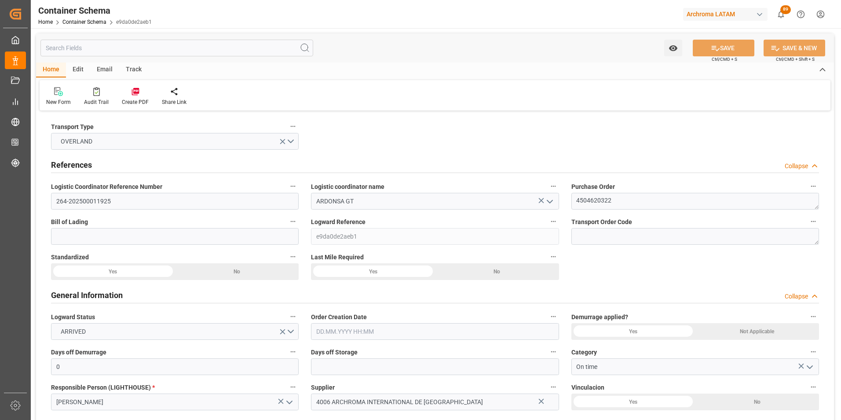
type input "[DATE]"
type input "27.08.2025 00:00"
type input "[DATE] 00:00"
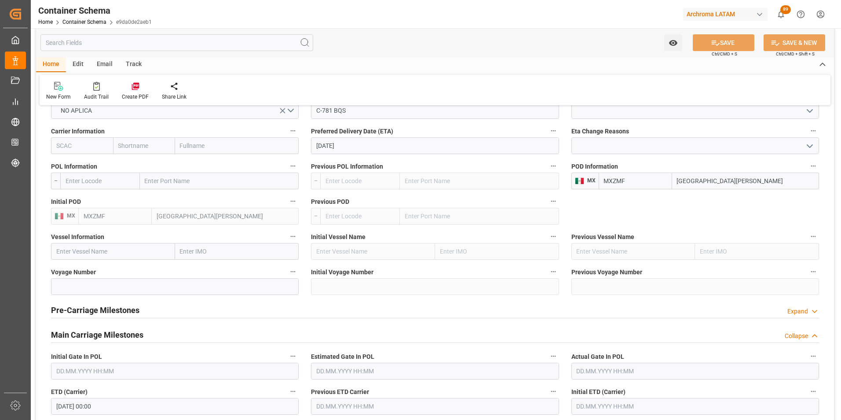
scroll to position [1056, 0]
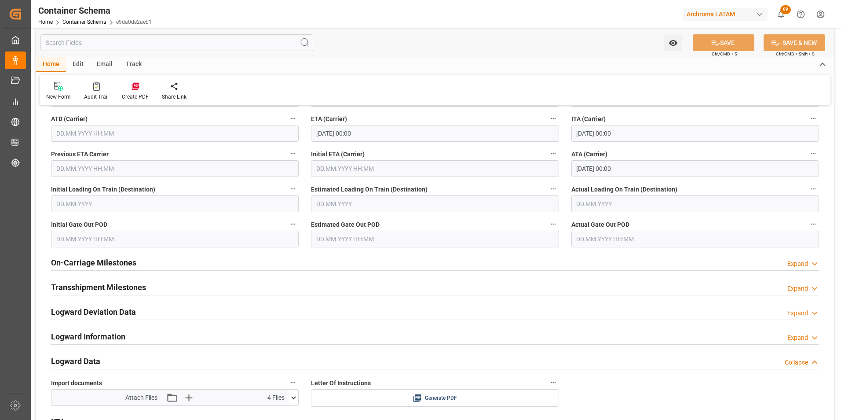
click at [124, 260] on h2 "On-Carriage Milestones" at bounding box center [93, 262] width 85 height 12
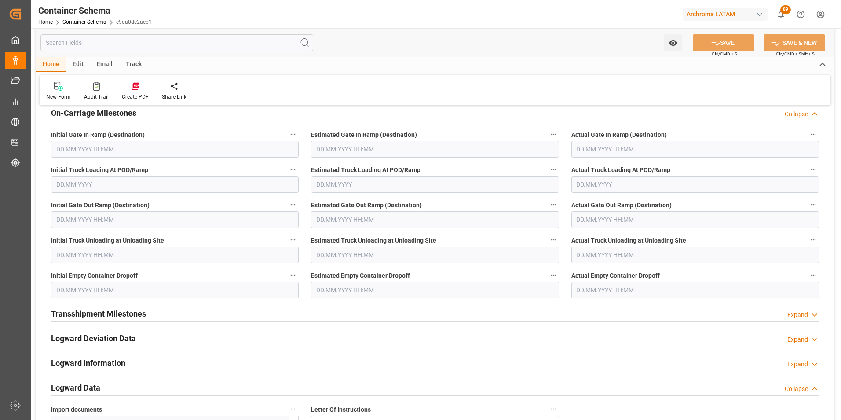
scroll to position [1363, 0]
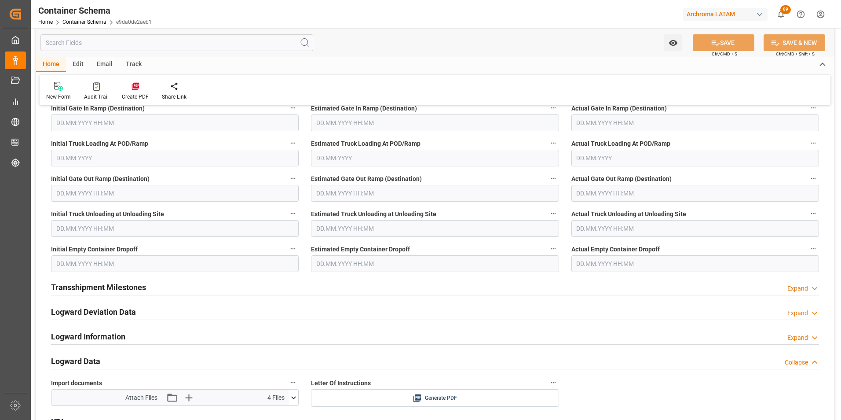
click at [351, 263] on input "text" at bounding box center [435, 263] width 248 height 17
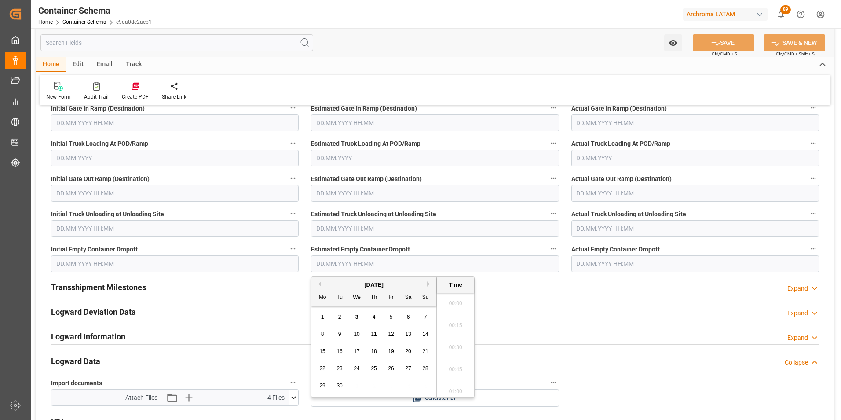
scroll to position [663, 0]
click at [357, 316] on span "3" at bounding box center [356, 317] width 3 height 6
type input "[DATE] 00:00"
click at [597, 254] on label "Actual Empty Container Dropoff" at bounding box center [695, 249] width 248 height 12
click at [808, 254] on button "Actual Empty Container Dropoff" at bounding box center [813, 248] width 11 height 11
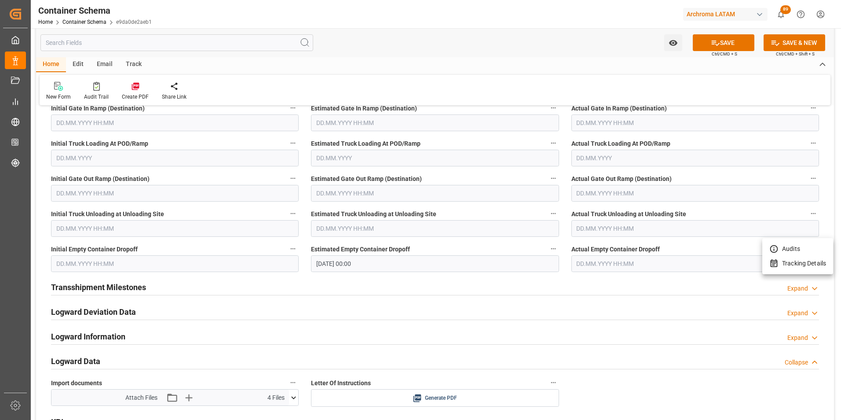
click at [599, 262] on div at bounding box center [420, 210] width 841 height 420
click at [591, 263] on input "text" at bounding box center [695, 263] width 248 height 17
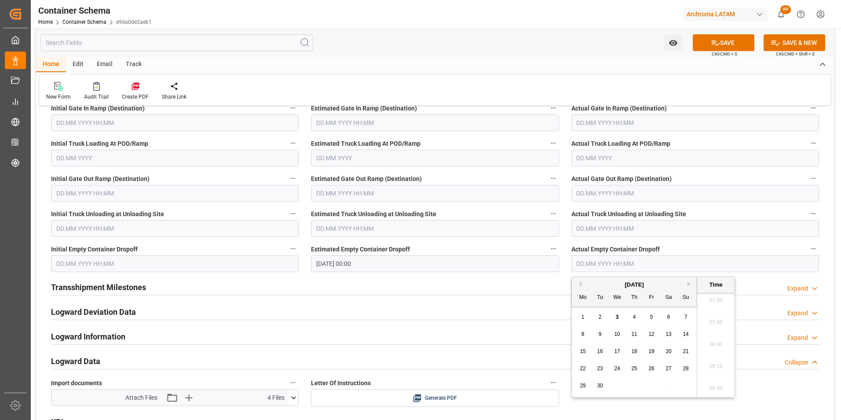
drag, startPoint x: 617, startPoint y: 316, endPoint x: 618, endPoint y: 304, distance: 12.4
click at [617, 316] on span "3" at bounding box center [617, 317] width 3 height 6
type input "[DATE] 00:00"
click at [716, 39] on icon at bounding box center [715, 42] width 9 height 9
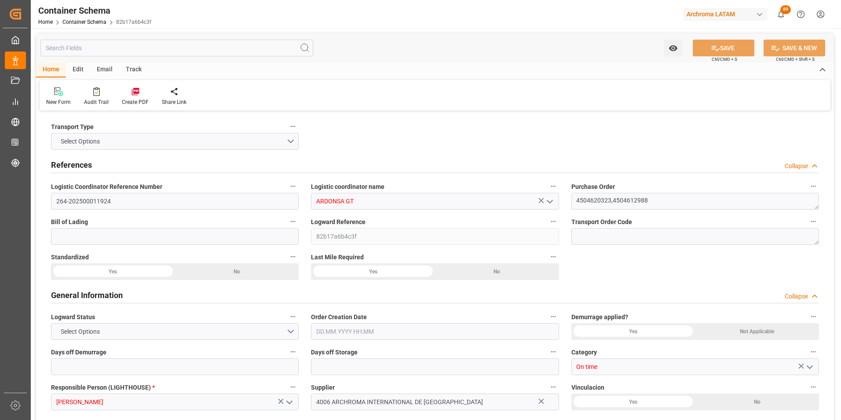
type input "0"
type input "2"
type input "15"
type input "15000"
type input "15855"
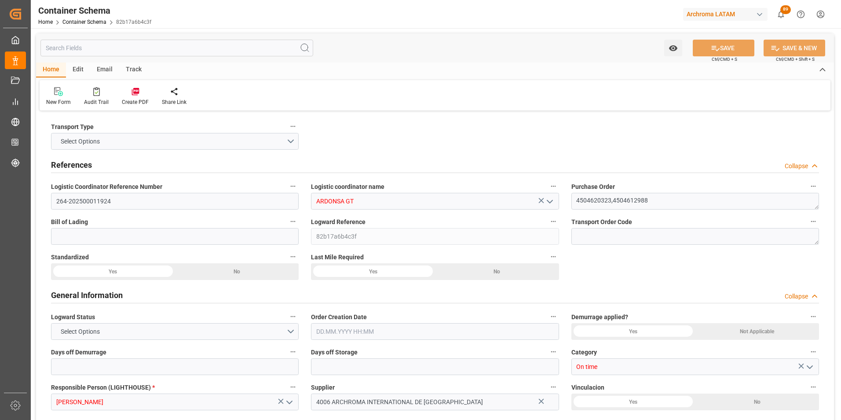
type input "MXZMF"
type input "27.08.2025 16:45"
type input "[DATE]"
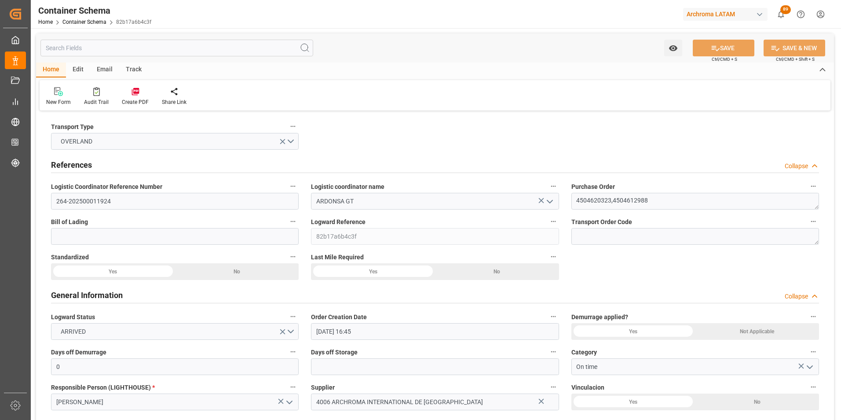
type input "[DATE]"
type input "27.08.2025 00:00"
type input "[DATE] 00:00"
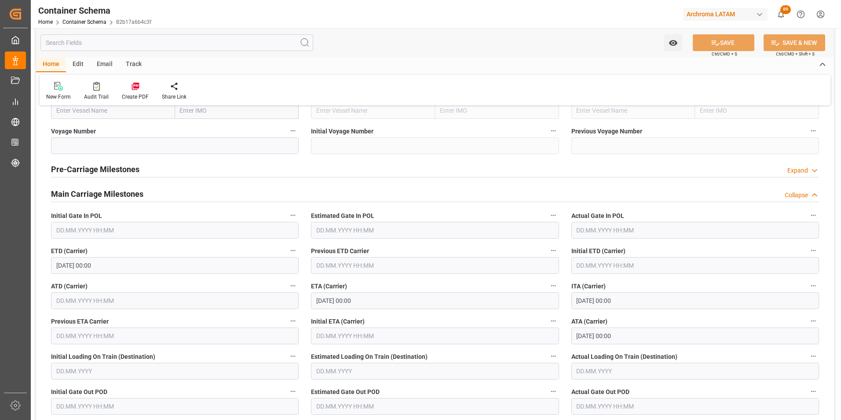
scroll to position [1144, 0]
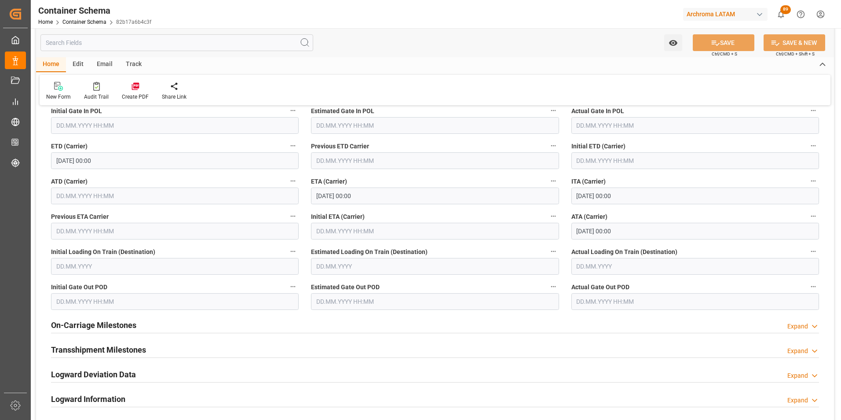
click at [122, 324] on h2 "On-Carriage Milestones" at bounding box center [93, 325] width 85 height 12
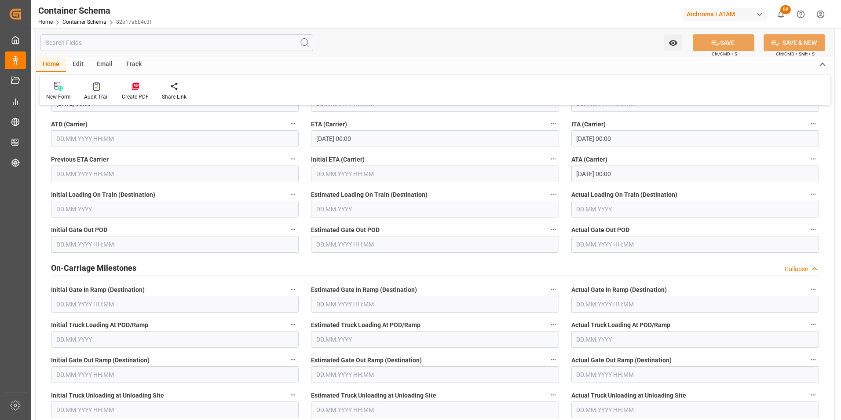
scroll to position [1363, 0]
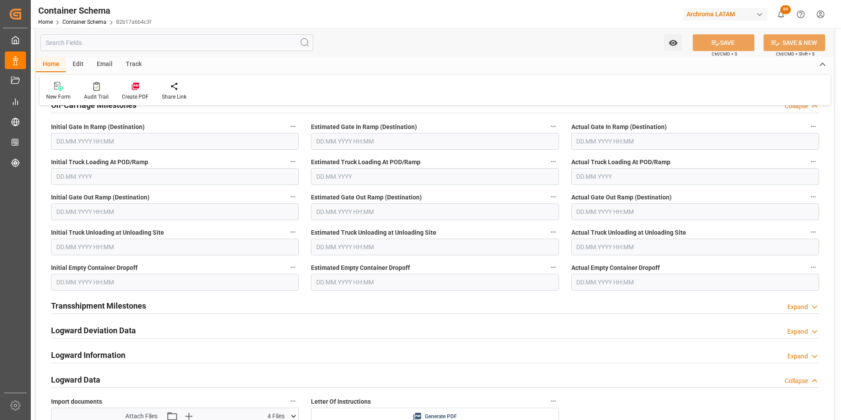
click at [607, 290] on input "text" at bounding box center [695, 282] width 248 height 17
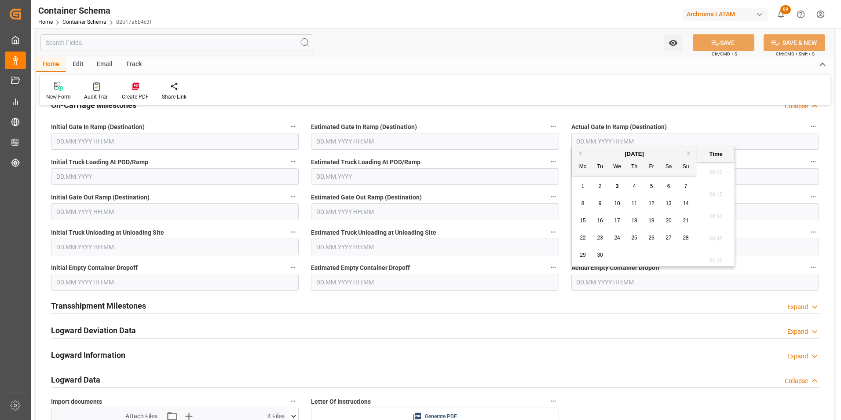
scroll to position [663, 0]
click at [618, 182] on div "3" at bounding box center [617, 186] width 11 height 11
type input "[DATE] 00:00"
click at [335, 284] on input "text" at bounding box center [435, 282] width 248 height 17
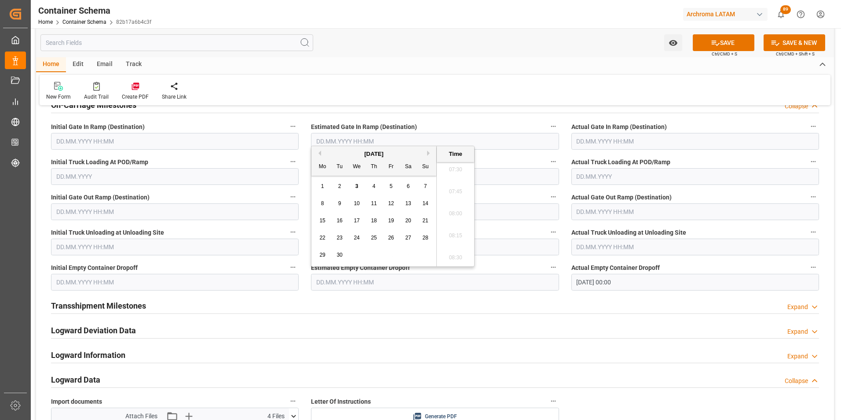
click at [352, 186] on div "3" at bounding box center [356, 186] width 11 height 11
type input "[DATE] 00:00"
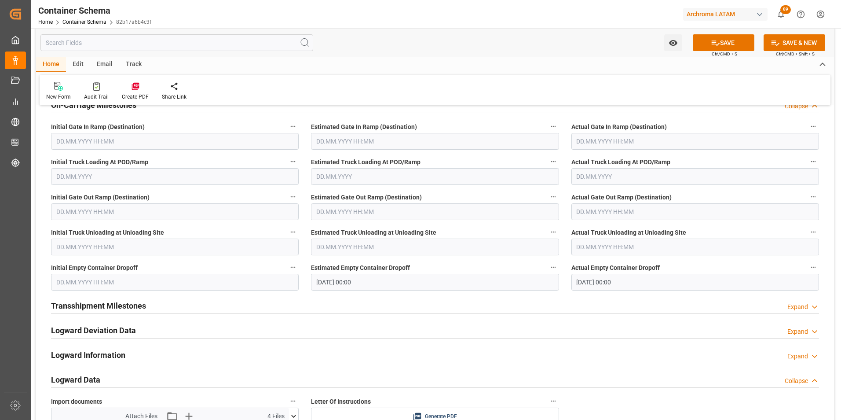
click at [724, 30] on div "Watch Option SAVE Ctrl/CMD + S SAVE & NEW Ctrl/CMD + Shift + S" at bounding box center [435, 42] width 798 height 29
click at [722, 42] on button "SAVE" at bounding box center [724, 42] width 62 height 17
